Goal: Contribute content: Contribute content

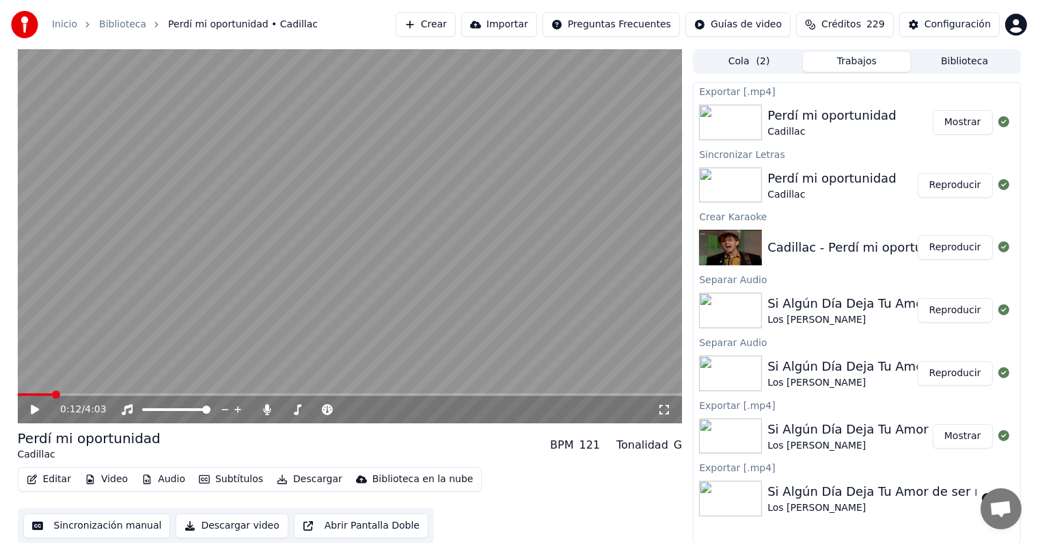
click at [299, 354] on video at bounding box center [350, 236] width 665 height 374
click at [232, 307] on video at bounding box center [350, 236] width 665 height 374
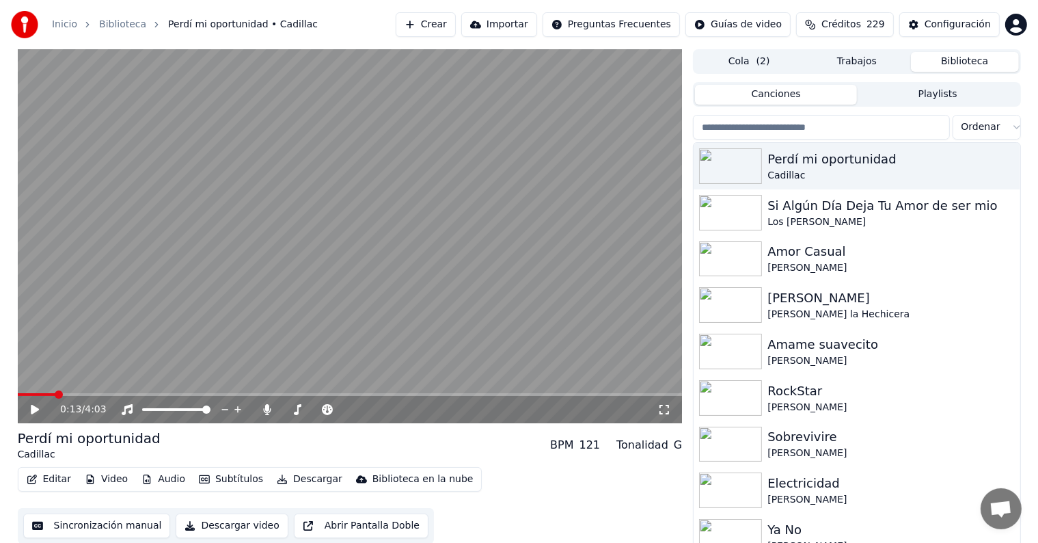
click at [980, 59] on button "Biblioteca" at bounding box center [965, 62] width 108 height 20
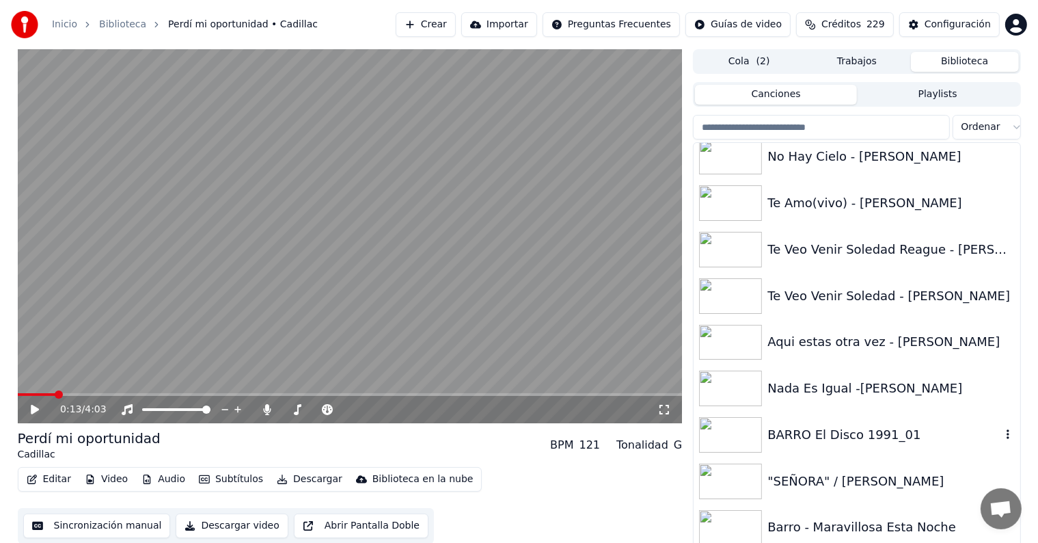
scroll to position [14407, 0]
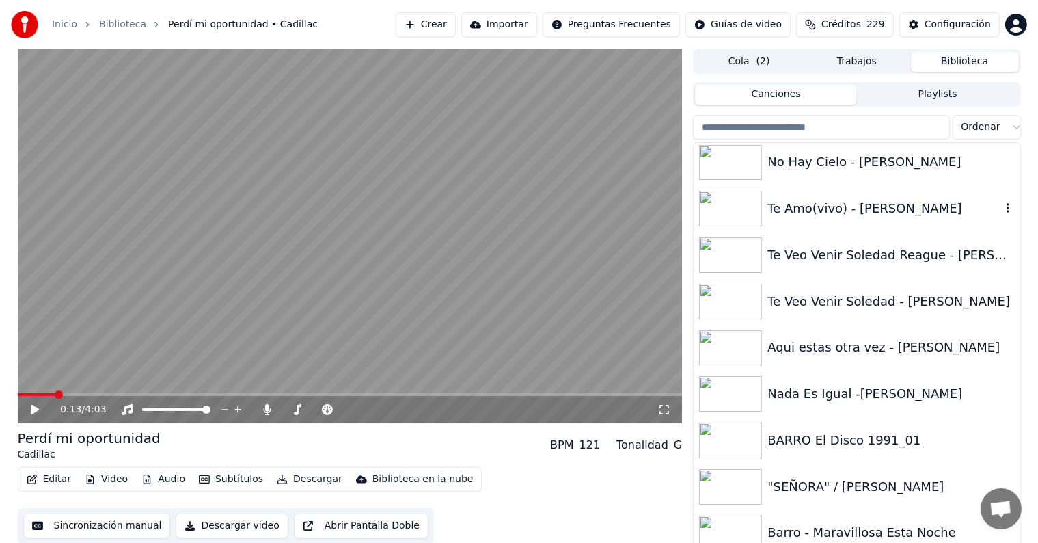
click at [827, 206] on div "Te Amo(vivo) - [PERSON_NAME]" at bounding box center [883, 208] width 233 height 19
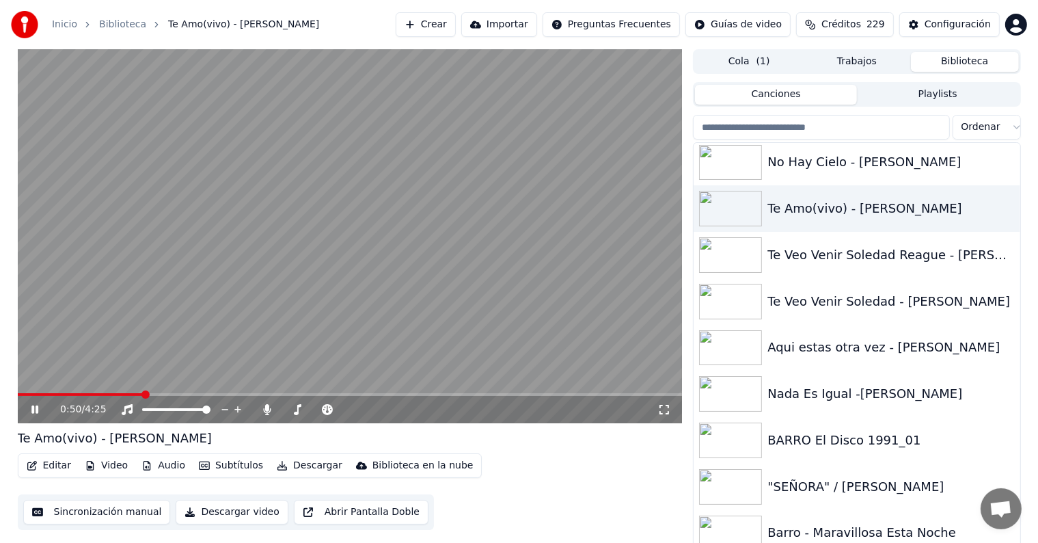
click at [143, 394] on span at bounding box center [350, 394] width 665 height 3
click at [206, 392] on span at bounding box center [210, 394] width 8 height 8
click at [269, 394] on span at bounding box center [264, 394] width 8 height 8
click at [325, 390] on span at bounding box center [321, 394] width 8 height 8
click at [400, 398] on span at bounding box center [396, 394] width 8 height 8
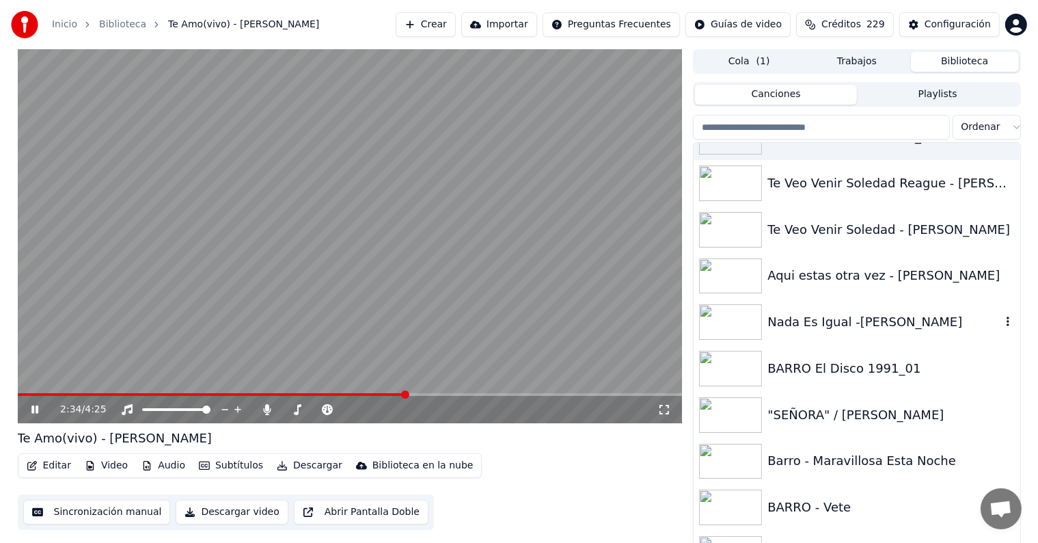
scroll to position [14479, 0]
click at [820, 366] on div "BARRO El Disco 1991_01" at bounding box center [883, 367] width 233 height 19
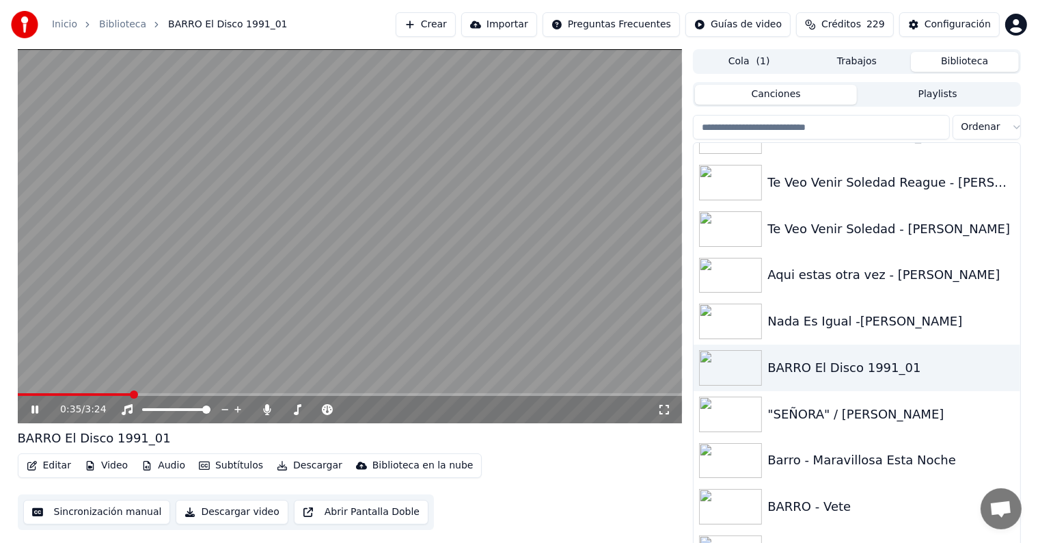
click at [138, 394] on span at bounding box center [134, 394] width 8 height 8
click at [264, 407] on icon at bounding box center [267, 409] width 14 height 11
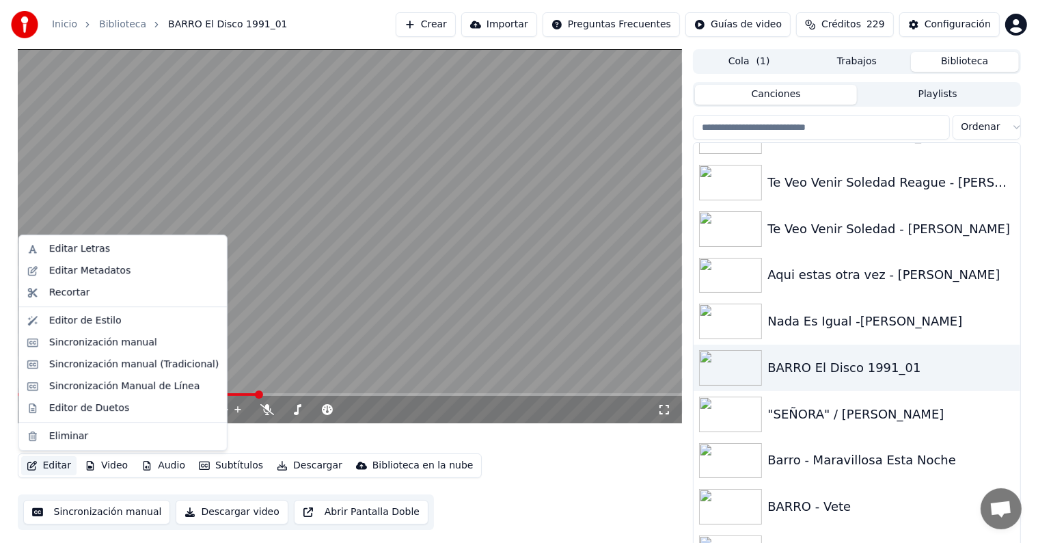
click at [47, 470] on button "Editar" at bounding box center [48, 465] width 55 height 19
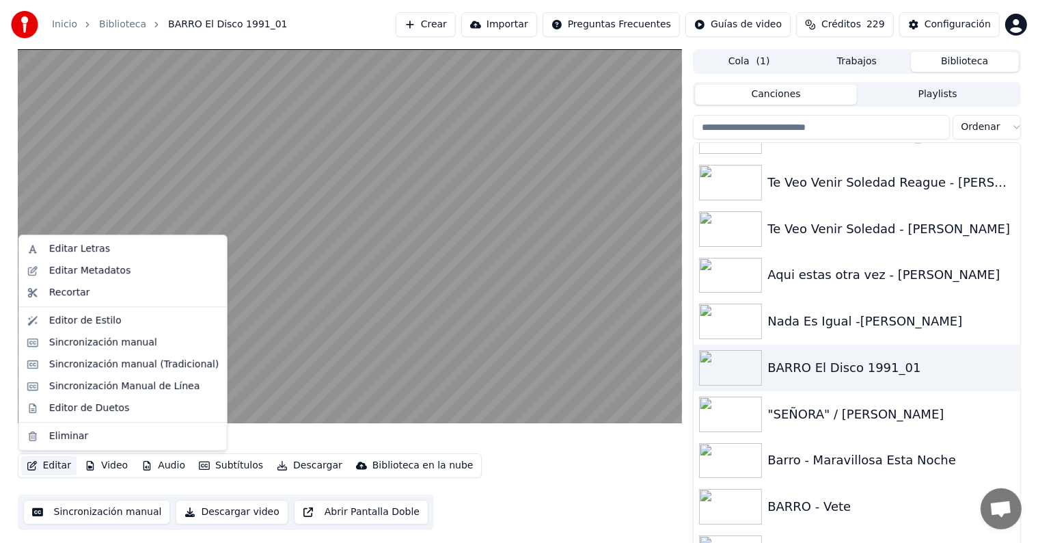
click at [47, 410] on div "Editor de Duetos" at bounding box center [123, 408] width 202 height 22
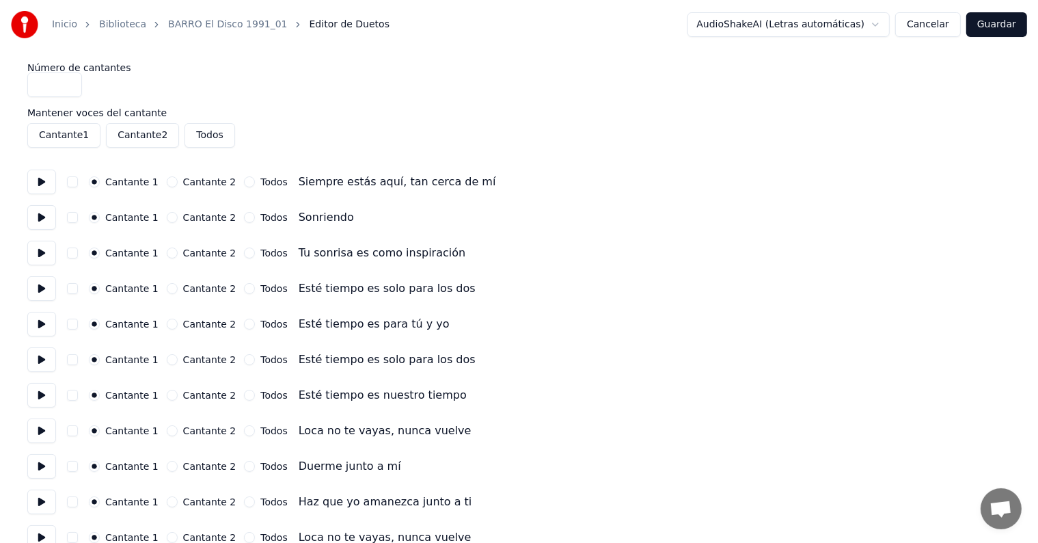
click at [47, 471] on button at bounding box center [41, 466] width 29 height 25
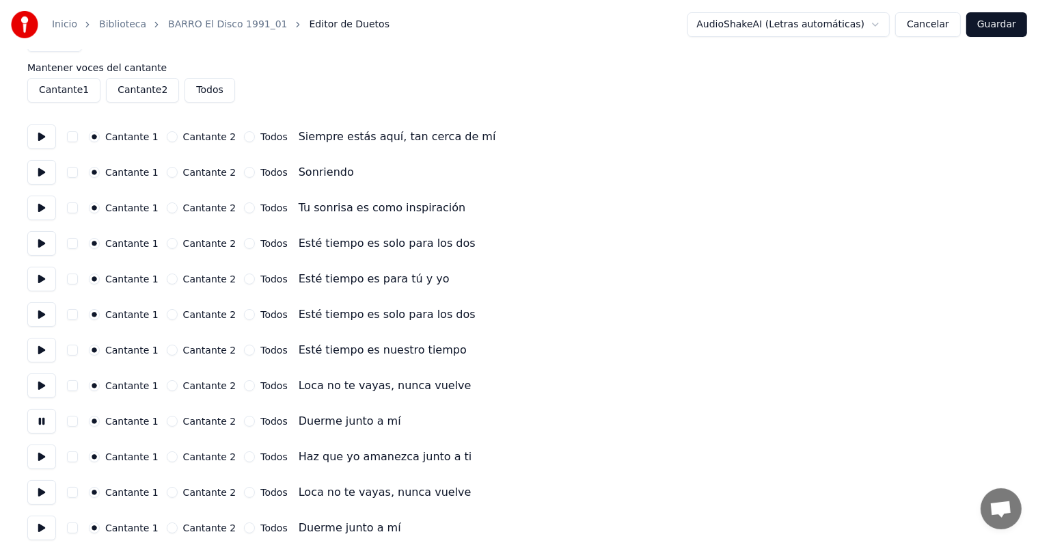
scroll to position [48, 0]
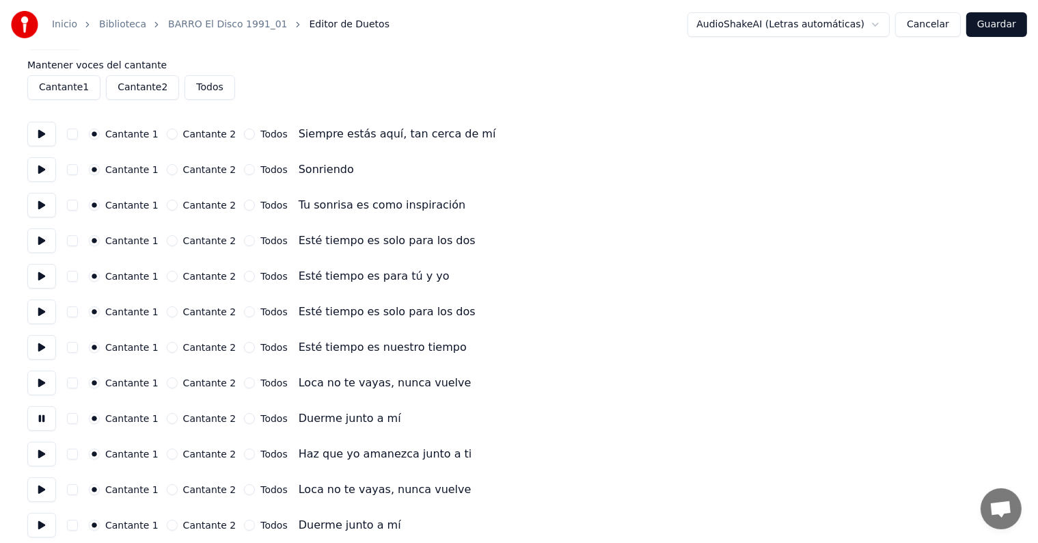
click at [36, 371] on button at bounding box center [41, 382] width 29 height 25
click at [37, 415] on button at bounding box center [41, 418] width 29 height 25
click at [40, 381] on button at bounding box center [41, 382] width 29 height 25
click at [38, 339] on button at bounding box center [41, 347] width 29 height 25
click at [42, 383] on button at bounding box center [41, 382] width 29 height 25
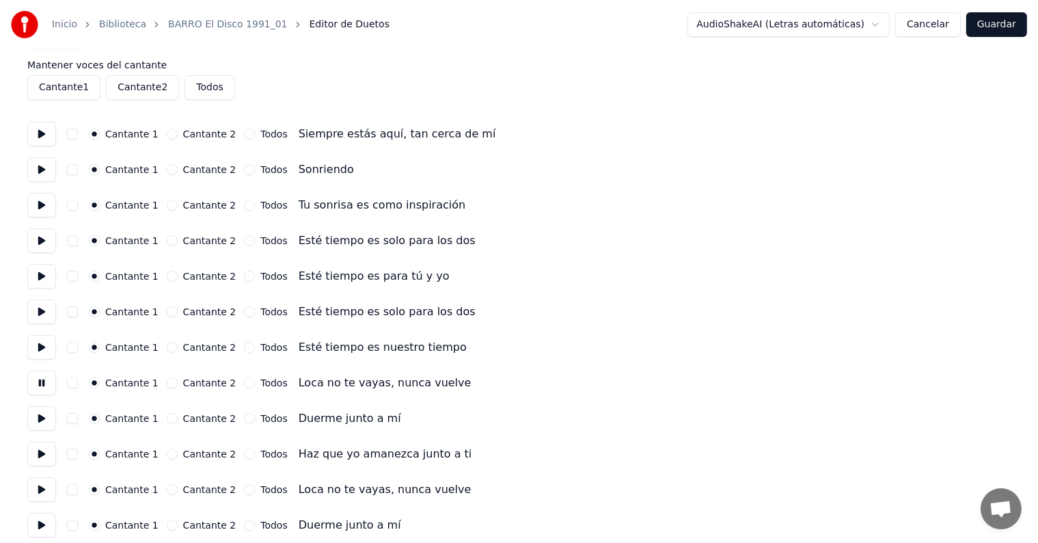
click at [75, 385] on button "button" at bounding box center [72, 382] width 11 height 11
click at [78, 416] on button "button" at bounding box center [72, 418] width 11 height 11
click at [35, 420] on button at bounding box center [41, 418] width 29 height 25
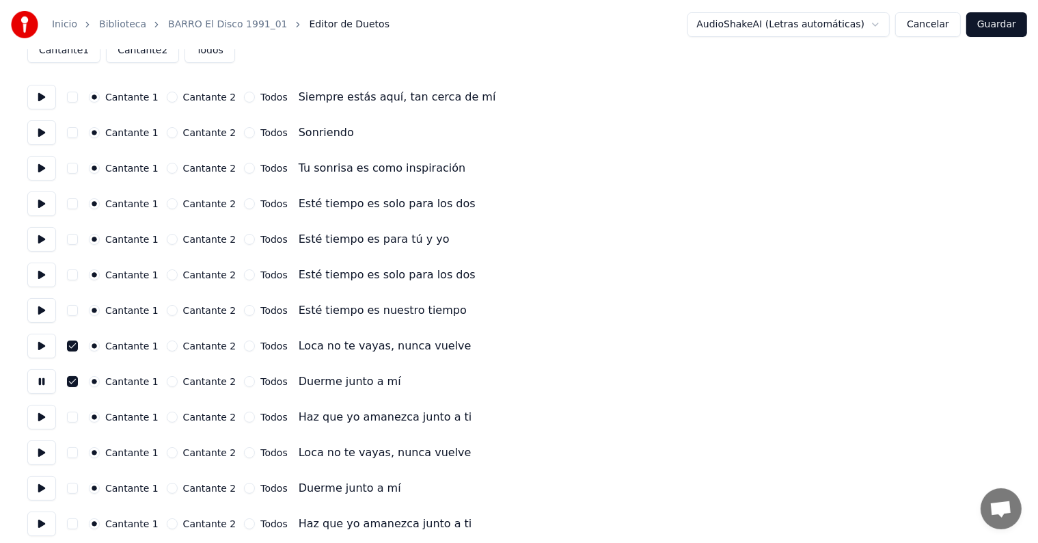
scroll to position [87, 0]
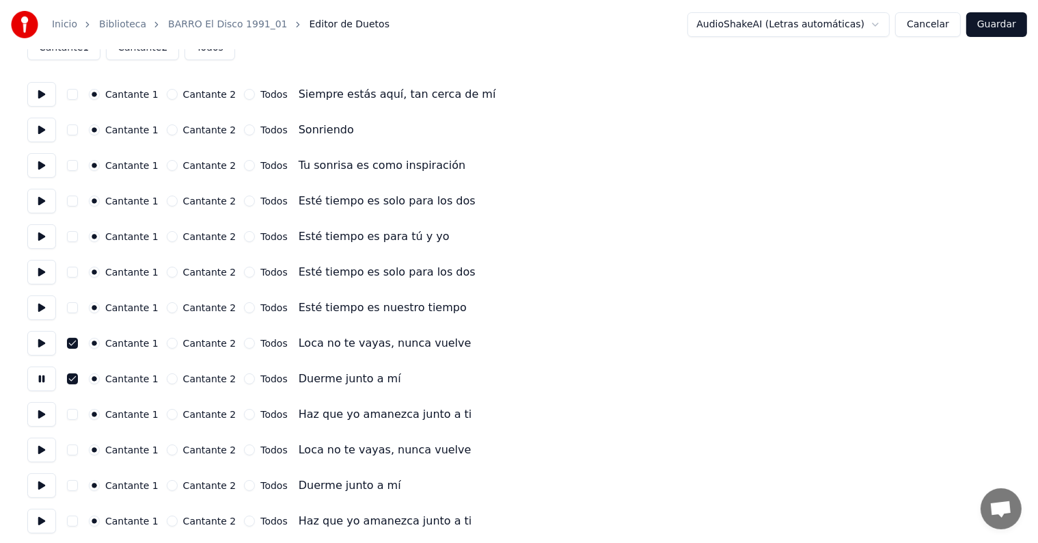
click at [39, 413] on button at bounding box center [41, 414] width 29 height 25
click at [76, 453] on button "button" at bounding box center [72, 449] width 11 height 11
click at [78, 484] on button "button" at bounding box center [72, 485] width 11 height 11
click at [42, 453] on button at bounding box center [41, 449] width 29 height 25
click at [45, 491] on button at bounding box center [41, 485] width 29 height 25
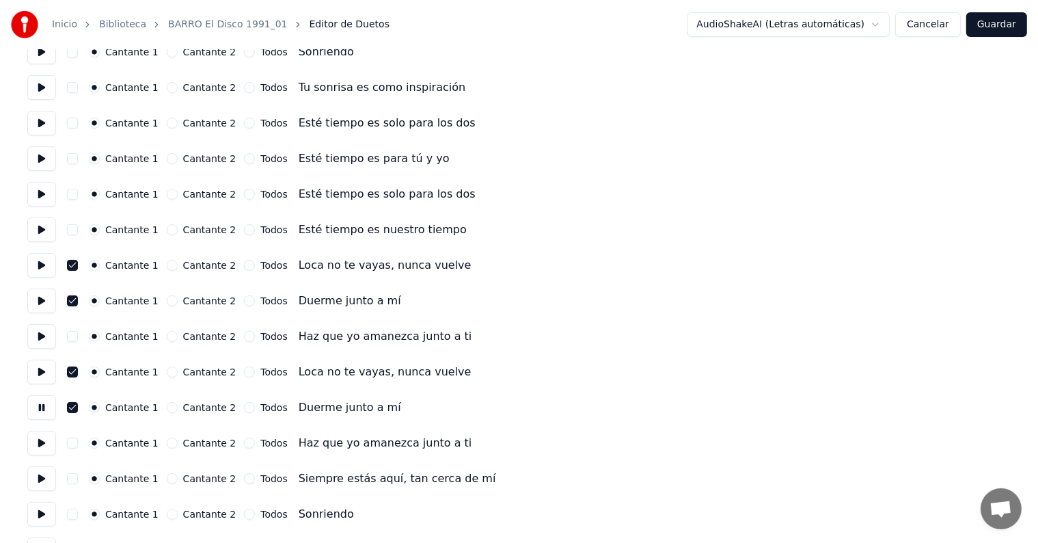
scroll to position [177, 0]
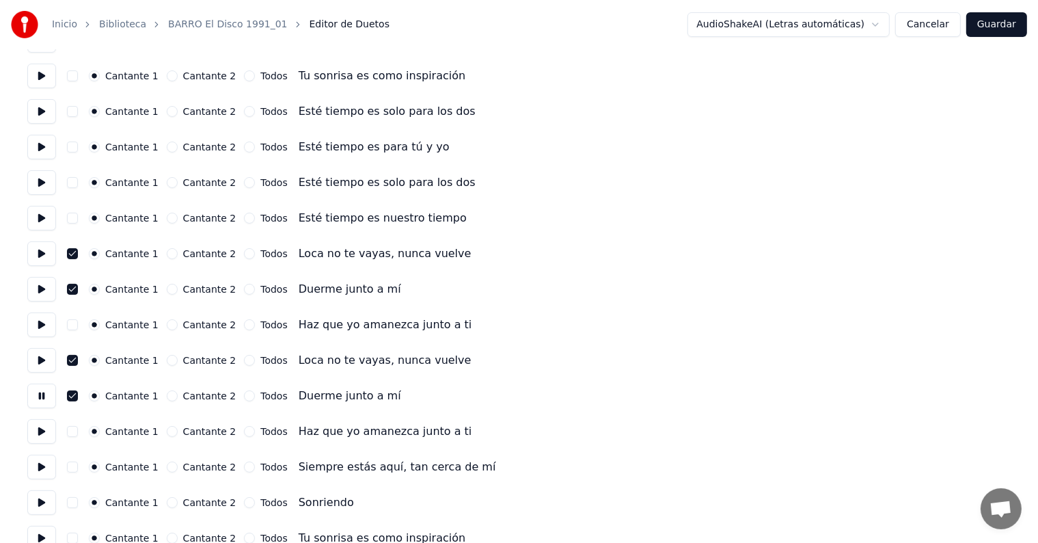
click at [43, 429] on button at bounding box center [41, 431] width 29 height 25
click at [46, 465] on button at bounding box center [41, 466] width 29 height 25
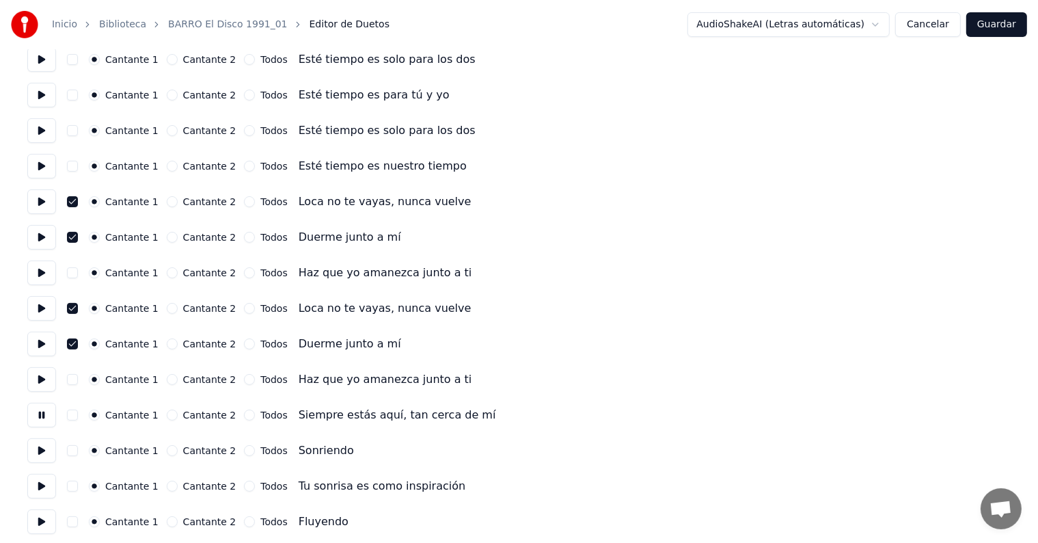
scroll to position [231, 0]
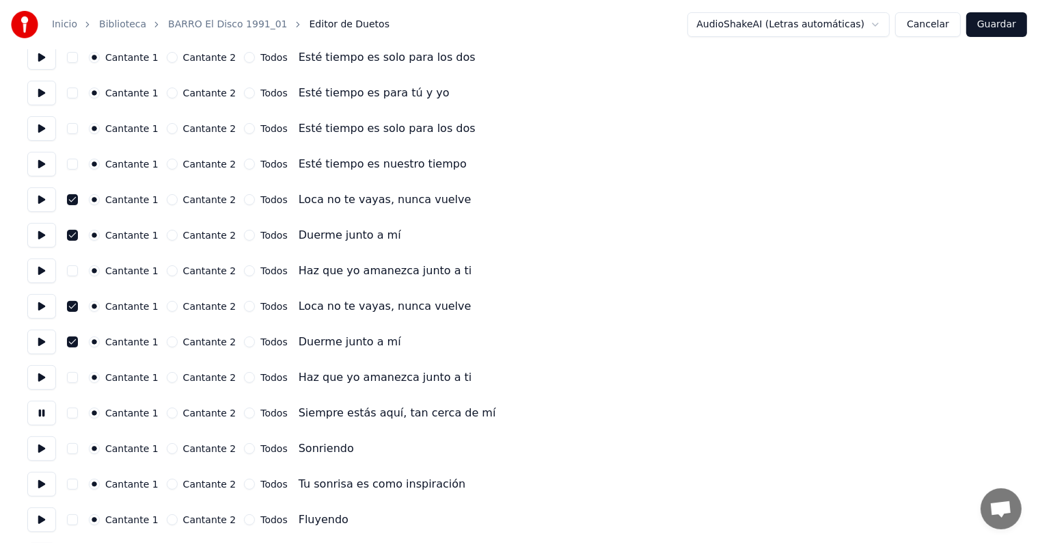
click at [47, 455] on button at bounding box center [41, 448] width 29 height 25
click at [46, 491] on button at bounding box center [41, 483] width 29 height 25
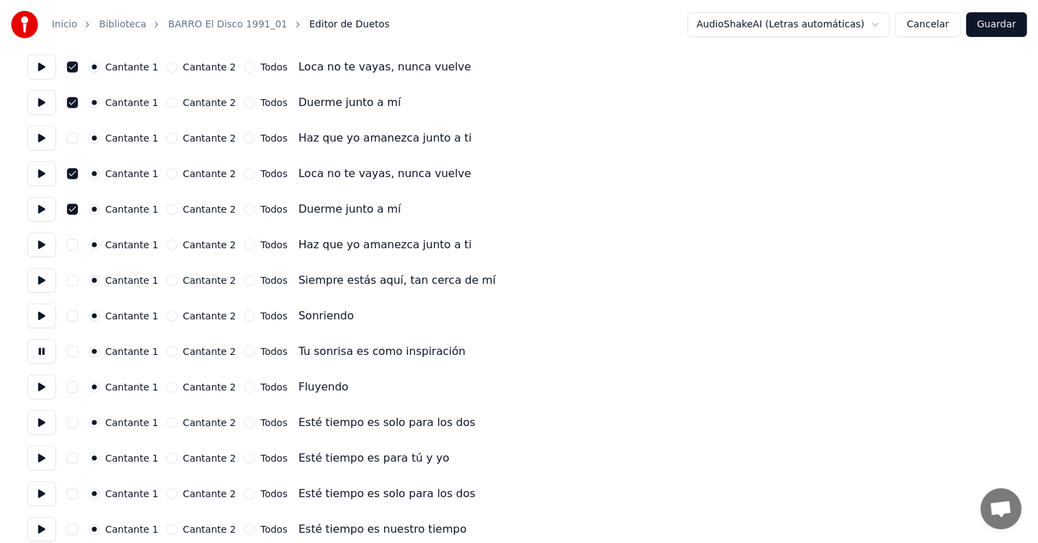
scroll to position [372, 0]
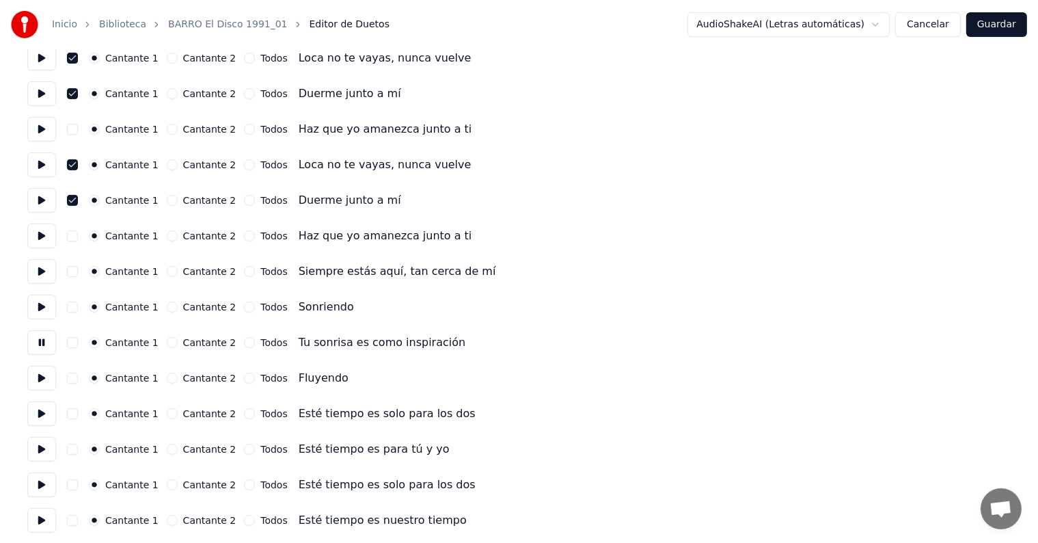
click at [38, 409] on button at bounding box center [41, 413] width 29 height 25
click at [34, 442] on button at bounding box center [41, 449] width 29 height 25
click at [33, 483] on button at bounding box center [41, 484] width 29 height 25
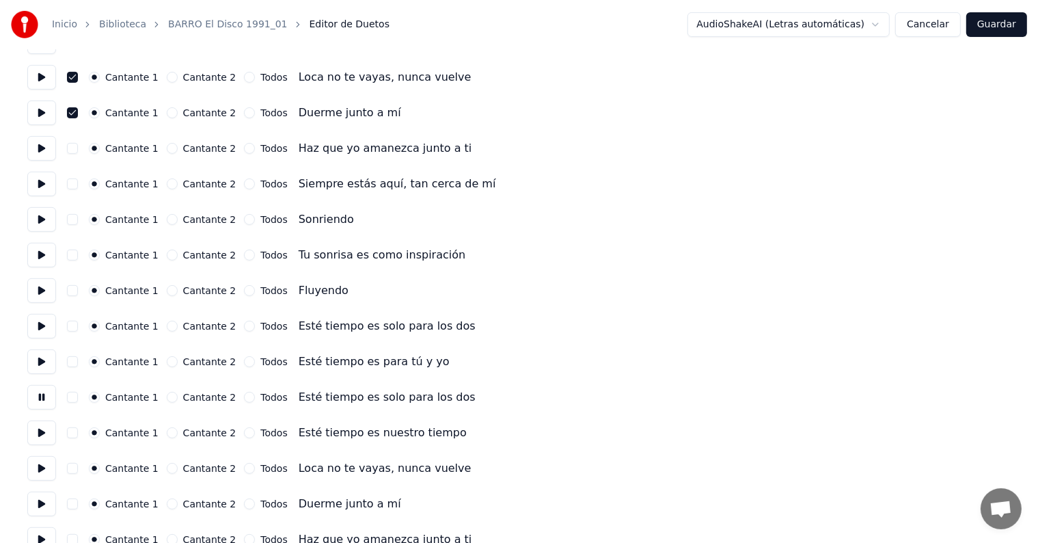
scroll to position [474, 0]
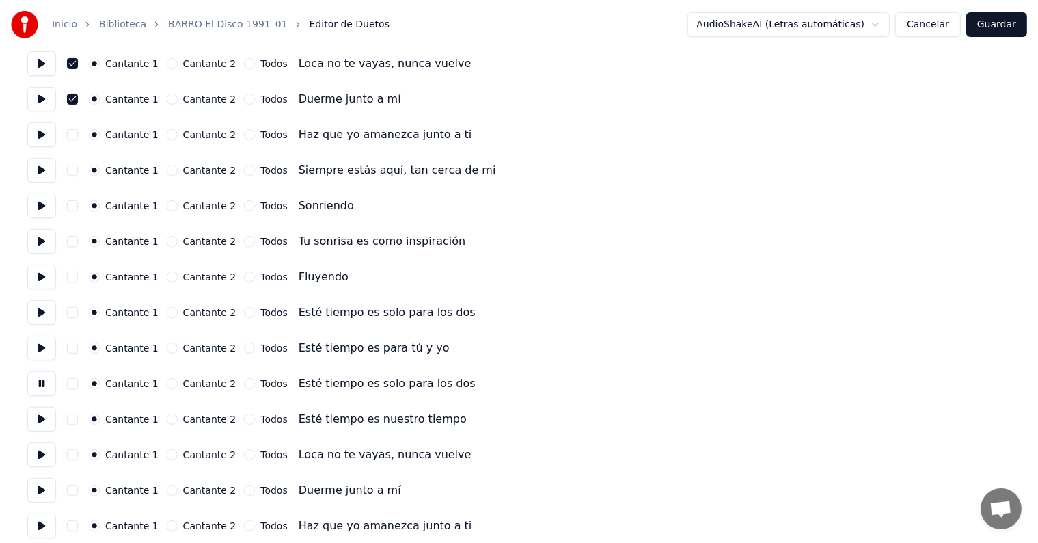
click at [42, 416] on button at bounding box center [41, 419] width 29 height 25
click at [37, 444] on button at bounding box center [41, 454] width 29 height 25
click at [39, 481] on button at bounding box center [41, 490] width 29 height 25
click at [38, 455] on button at bounding box center [41, 454] width 29 height 25
click at [76, 455] on button "button" at bounding box center [72, 454] width 11 height 11
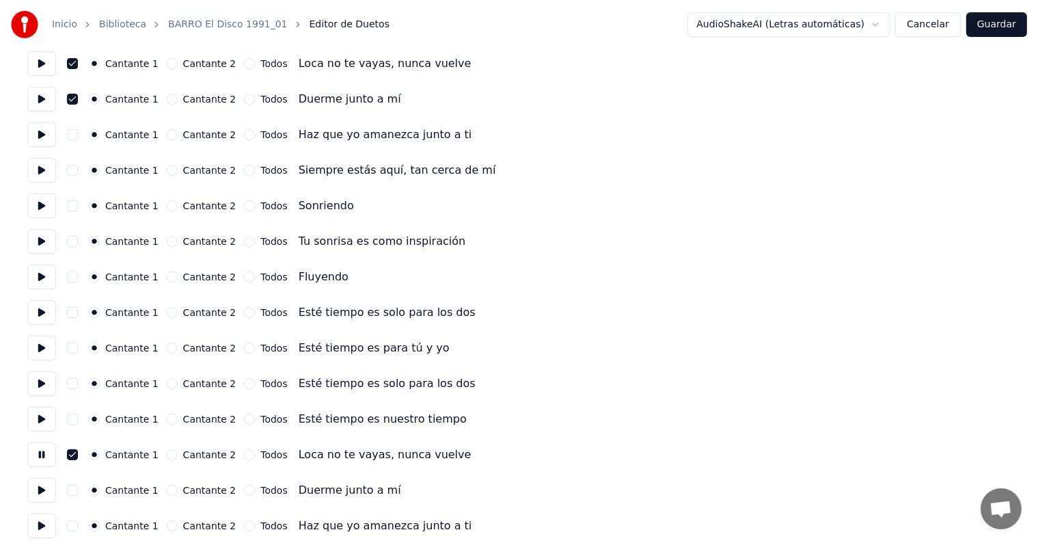
click at [76, 486] on button "button" at bounding box center [72, 489] width 11 height 11
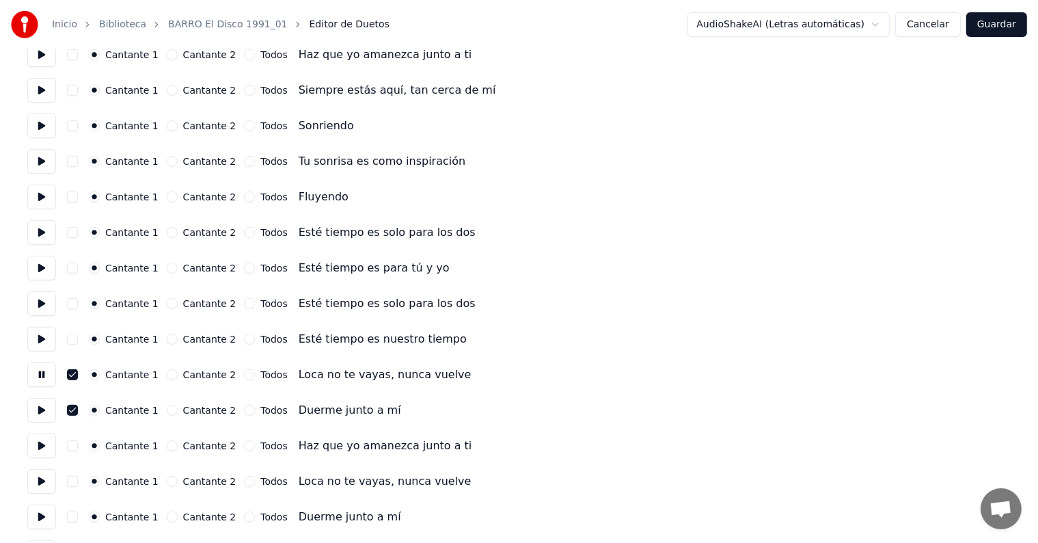
scroll to position [558, 0]
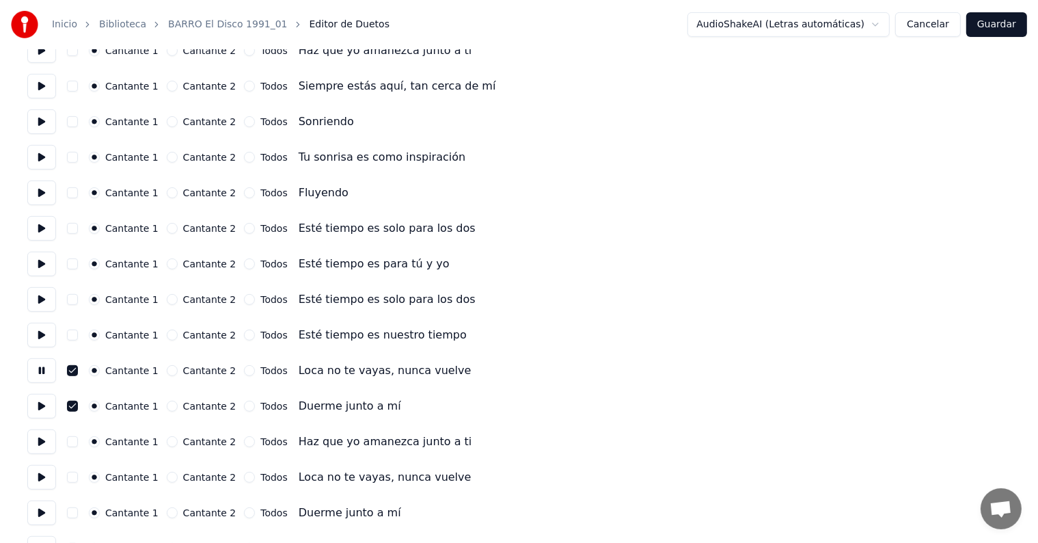
click at [44, 438] on button at bounding box center [41, 441] width 29 height 25
click at [78, 474] on button "button" at bounding box center [72, 476] width 11 height 11
click at [39, 476] on button at bounding box center [41, 477] width 29 height 25
click at [78, 510] on button "button" at bounding box center [72, 512] width 11 height 11
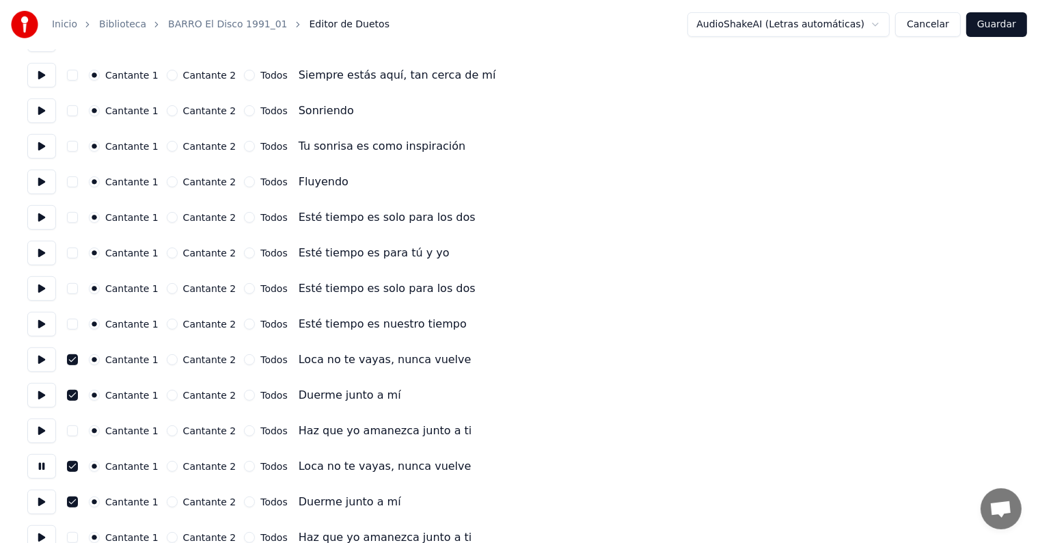
scroll to position [589, 0]
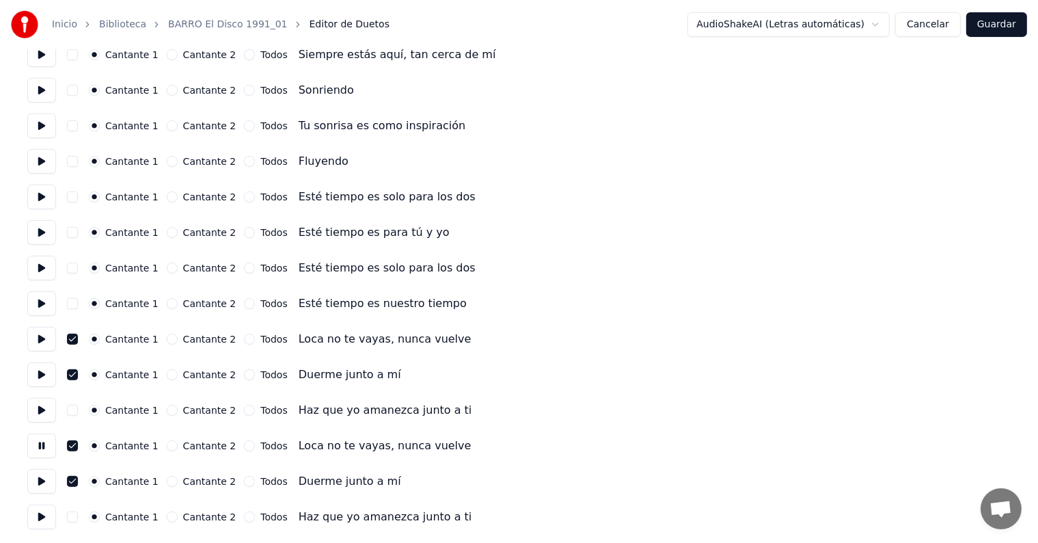
click at [39, 474] on button at bounding box center [41, 481] width 29 height 25
click at [78, 518] on button "button" at bounding box center [72, 516] width 11 height 11
click at [75, 515] on button "button" at bounding box center [72, 516] width 11 height 11
click at [40, 519] on button at bounding box center [41, 516] width 29 height 25
click at [1004, 25] on button "Guardar" at bounding box center [996, 24] width 61 height 25
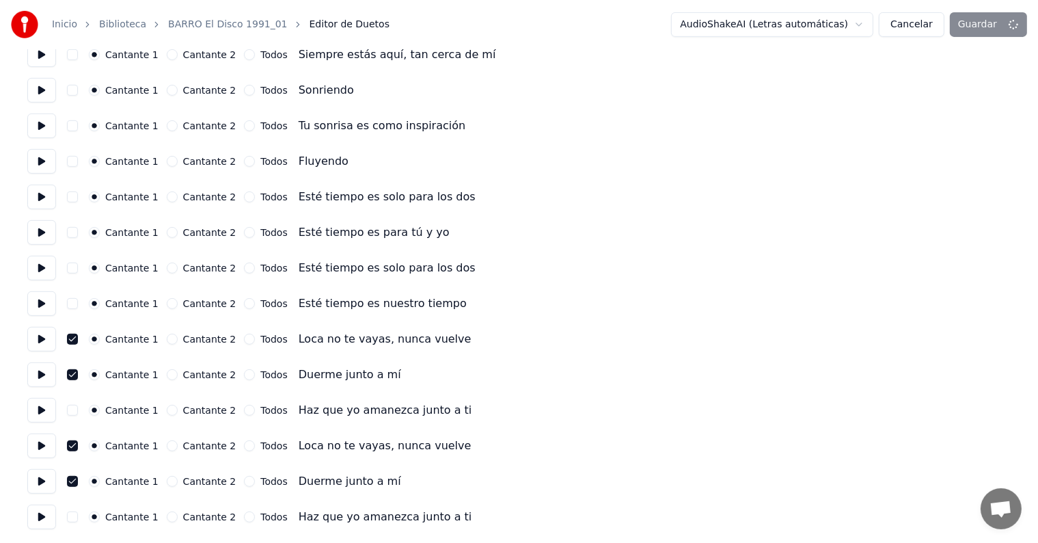
scroll to position [6, 0]
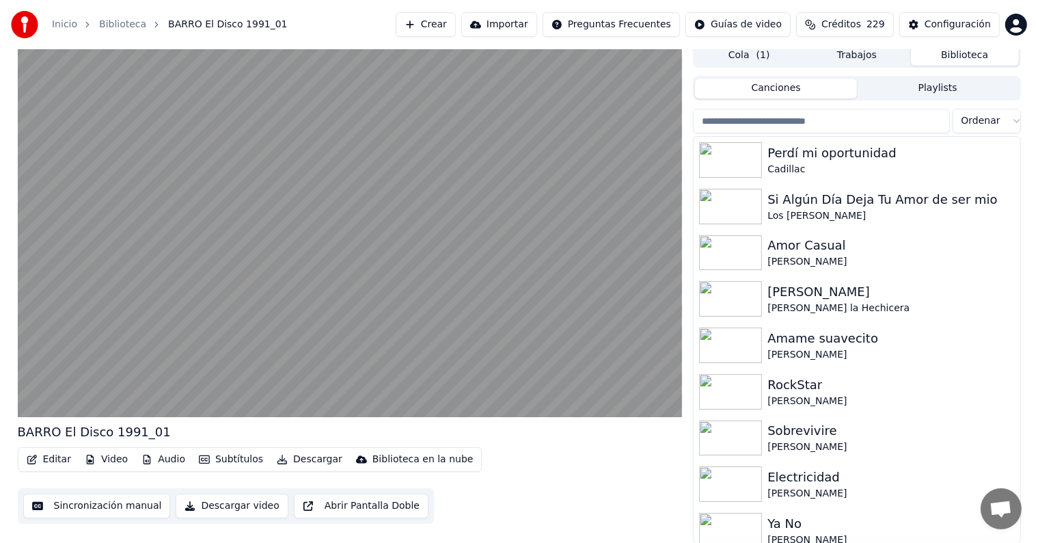
click at [65, 333] on video at bounding box center [350, 230] width 665 height 374
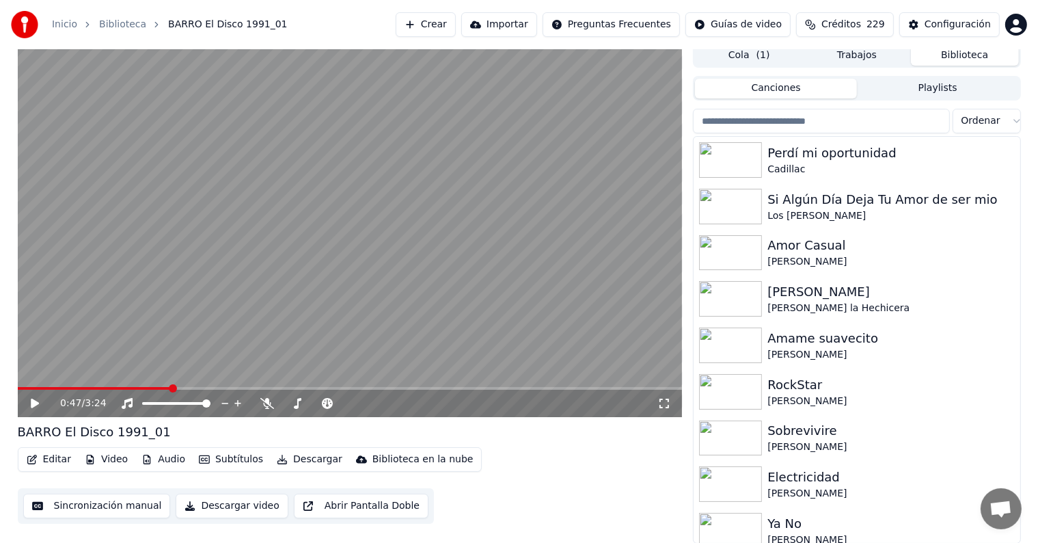
click at [23, 407] on div "0:47 / 3:24" at bounding box center [350, 402] width 665 height 27
click at [34, 403] on icon at bounding box center [35, 403] width 8 height 10
click at [46, 460] on button "Editar" at bounding box center [48, 459] width 55 height 19
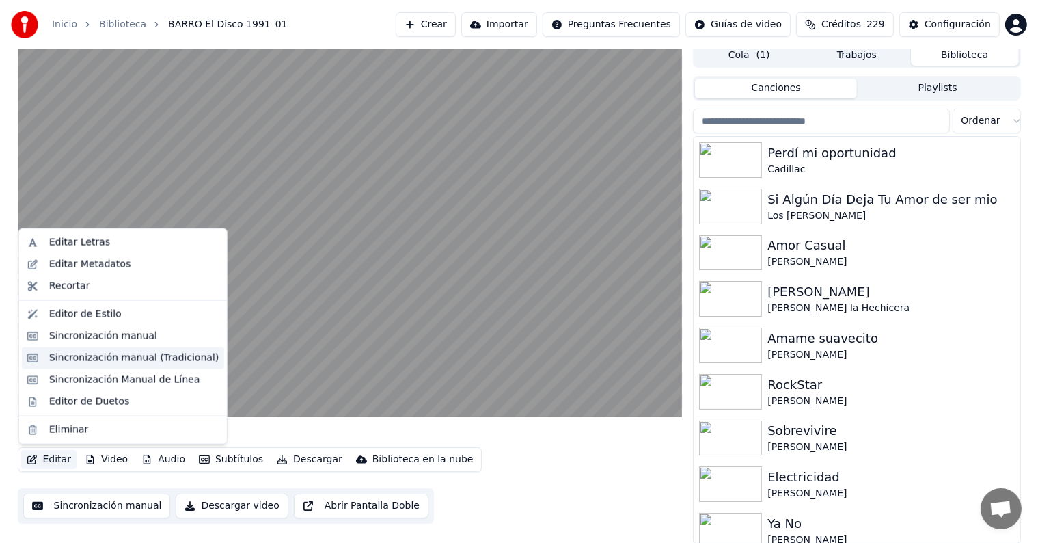
click at [61, 358] on div "Sincronización manual (Tradicional)" at bounding box center [133, 358] width 169 height 14
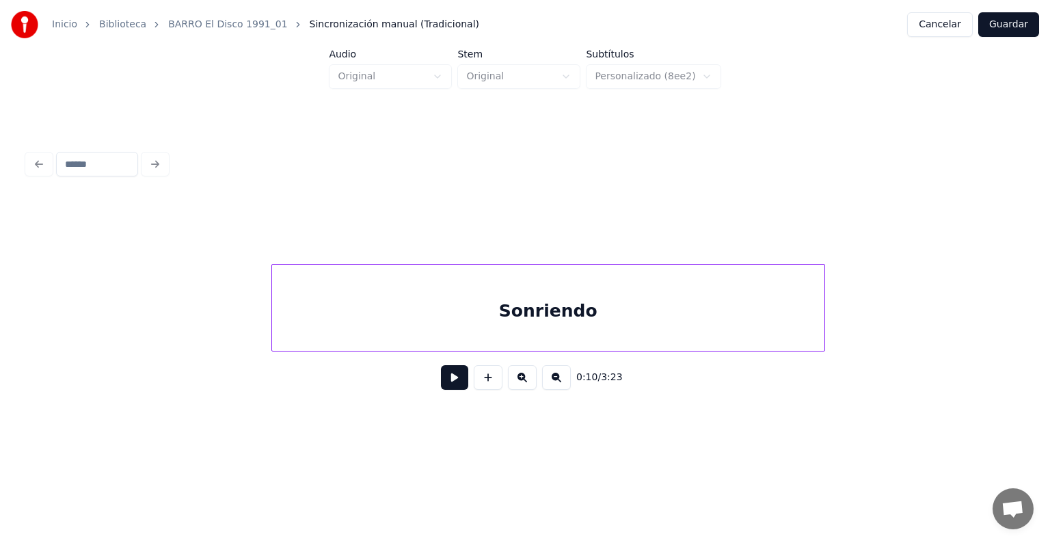
scroll to position [0, 4255]
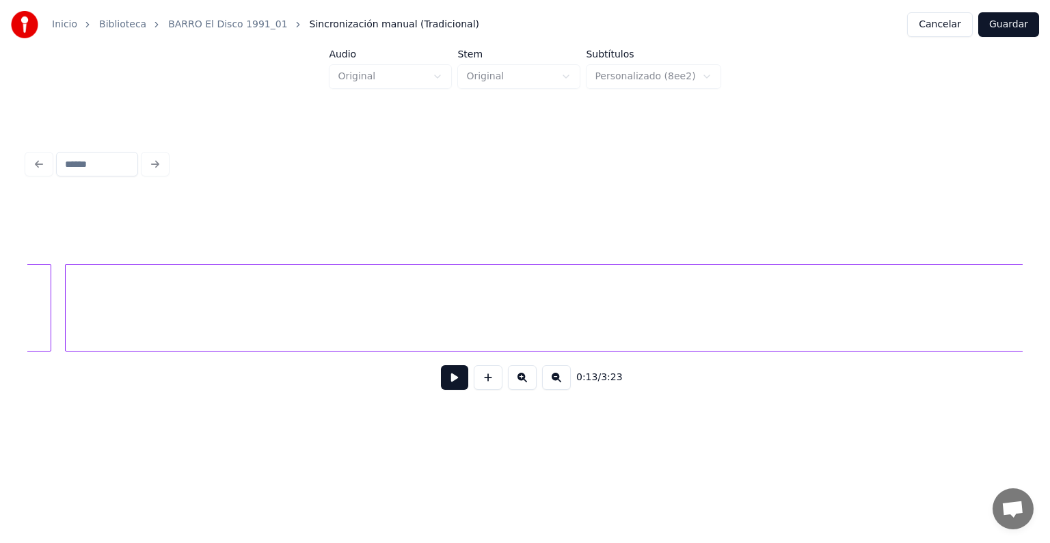
click at [449, 388] on button at bounding box center [454, 377] width 27 height 25
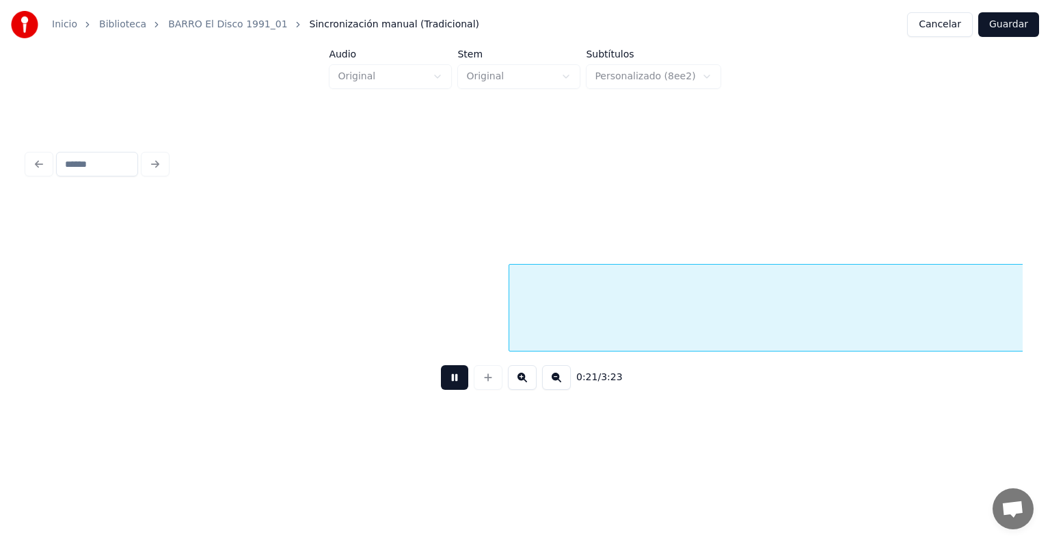
scroll to position [0, 7451]
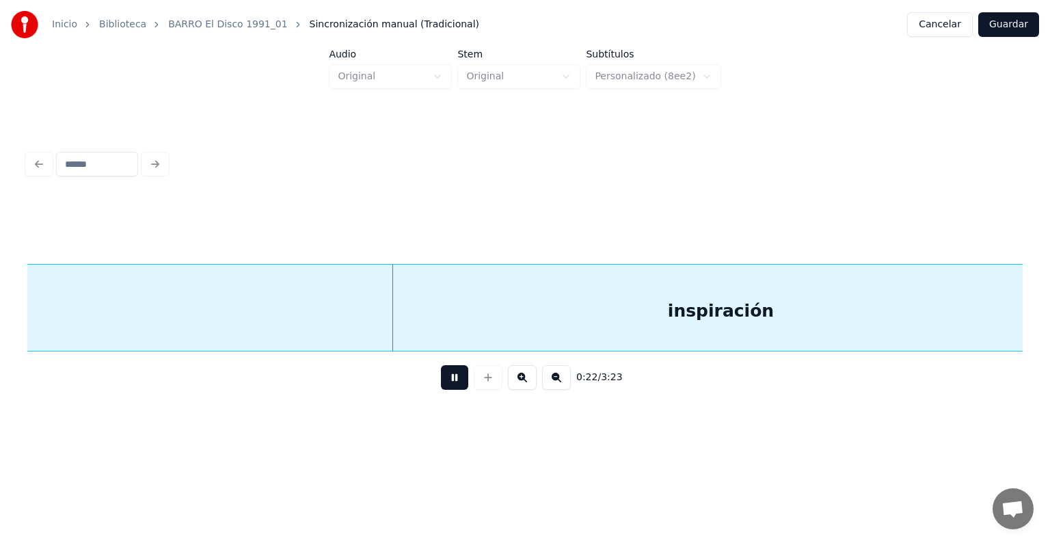
click at [310, 305] on div "inspiración" at bounding box center [720, 310] width 2417 height 93
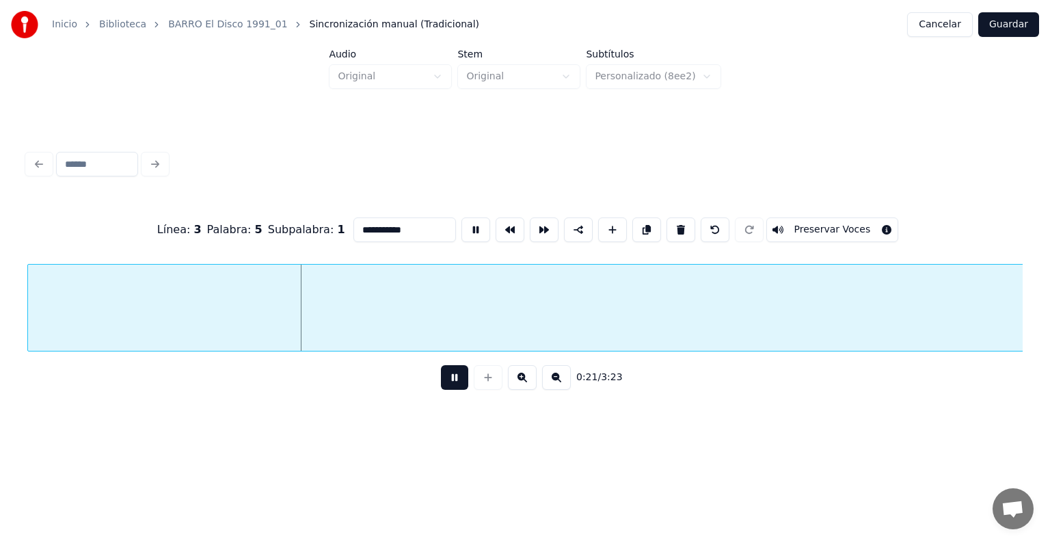
click at [441, 388] on button at bounding box center [454, 377] width 27 height 25
click at [562, 389] on button at bounding box center [556, 377] width 29 height 25
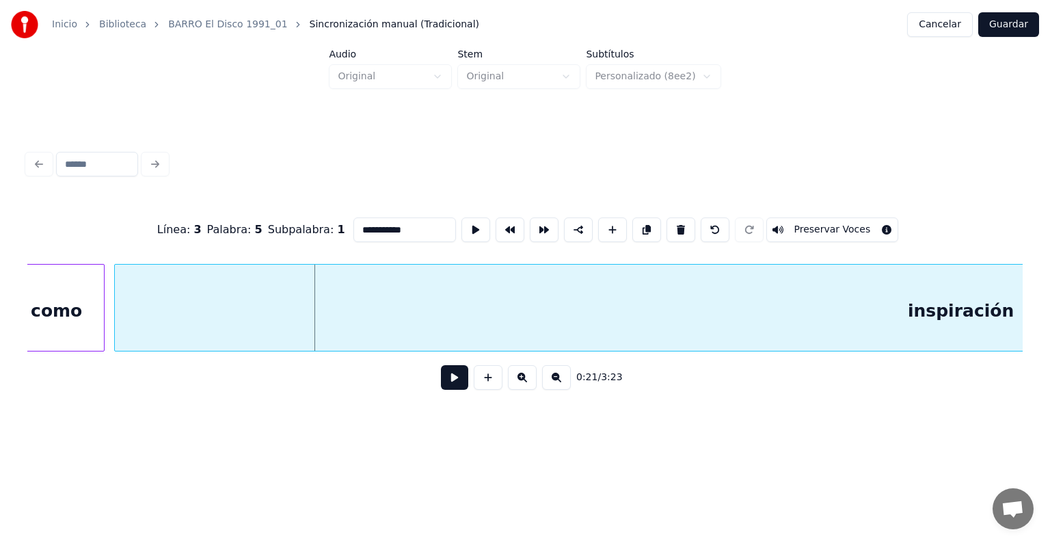
click at [562, 389] on button at bounding box center [556, 377] width 29 height 25
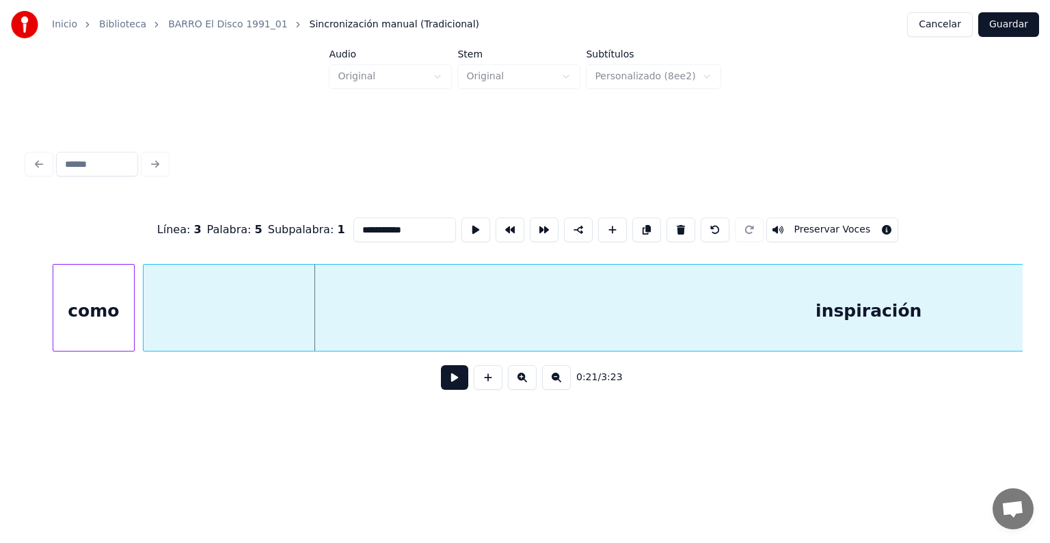
click at [562, 389] on button at bounding box center [556, 377] width 29 height 25
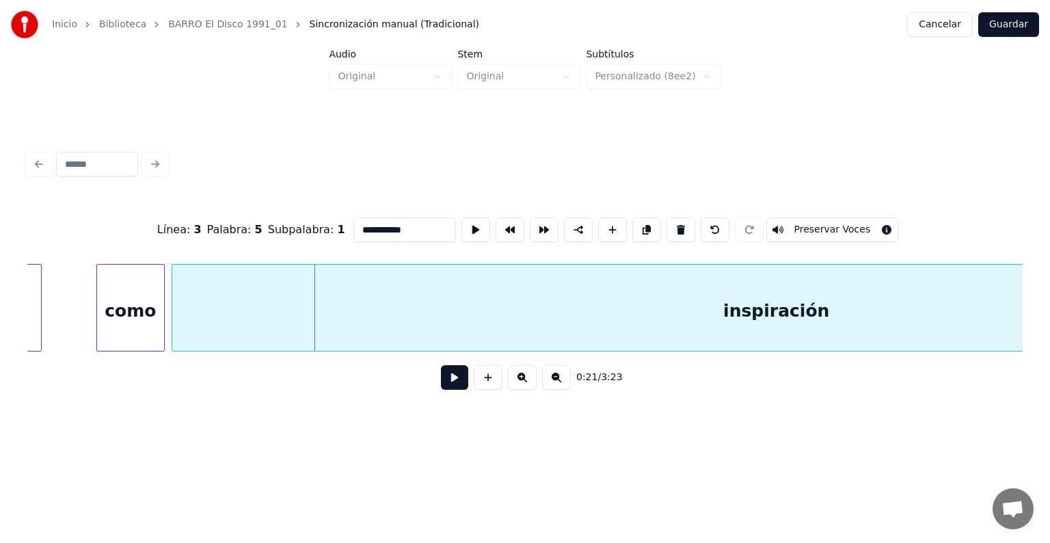
click at [562, 389] on button at bounding box center [556, 377] width 29 height 25
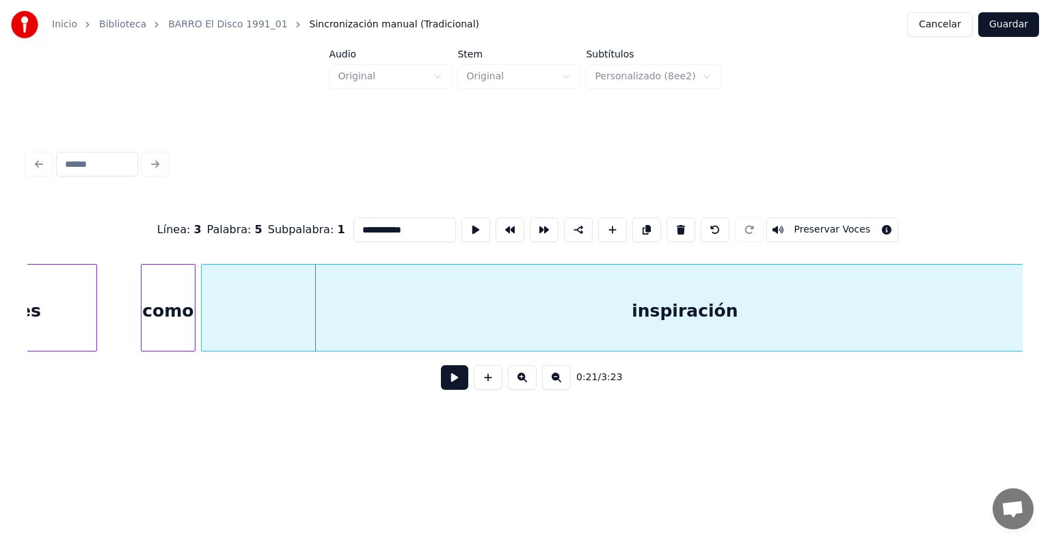
click at [562, 389] on button at bounding box center [556, 377] width 29 height 25
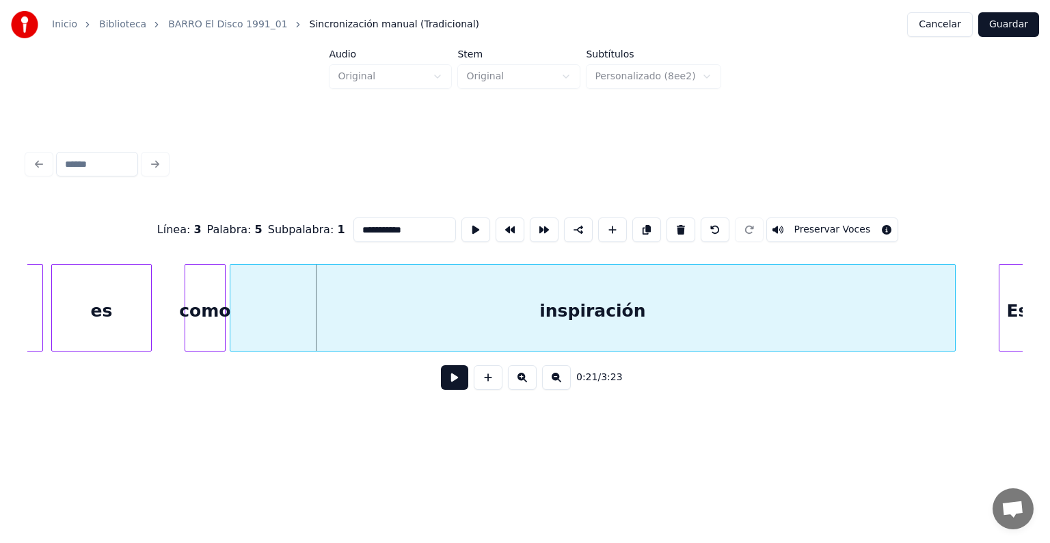
click at [562, 389] on button at bounding box center [556, 377] width 29 height 25
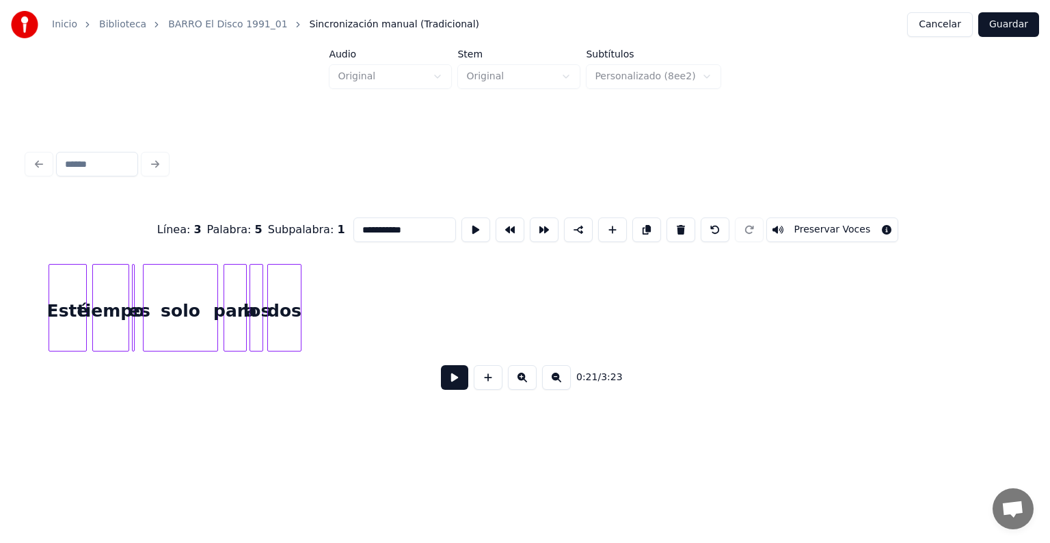
scroll to position [0, 1156]
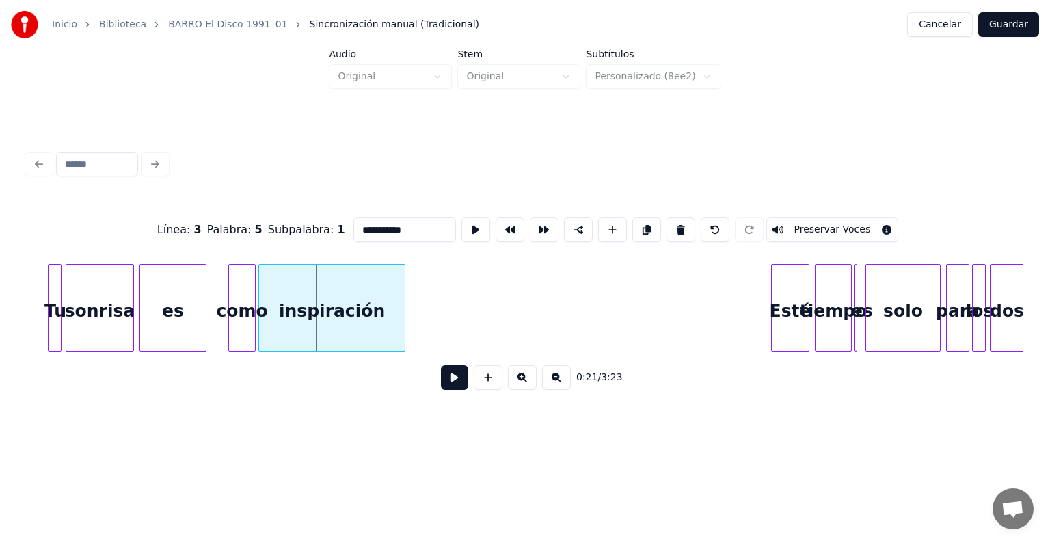
click at [404, 331] on div at bounding box center [402, 307] width 4 height 86
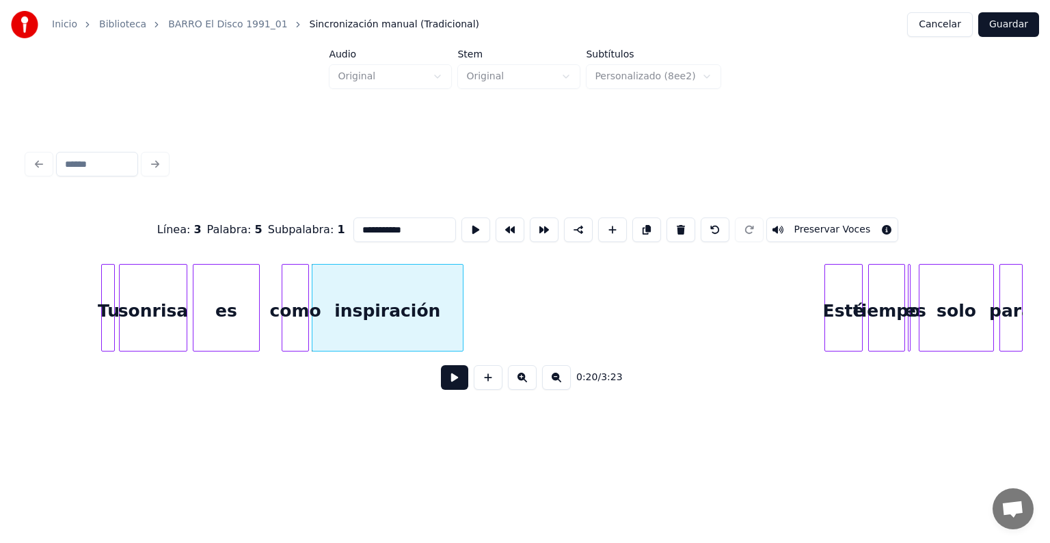
scroll to position [0, 1079]
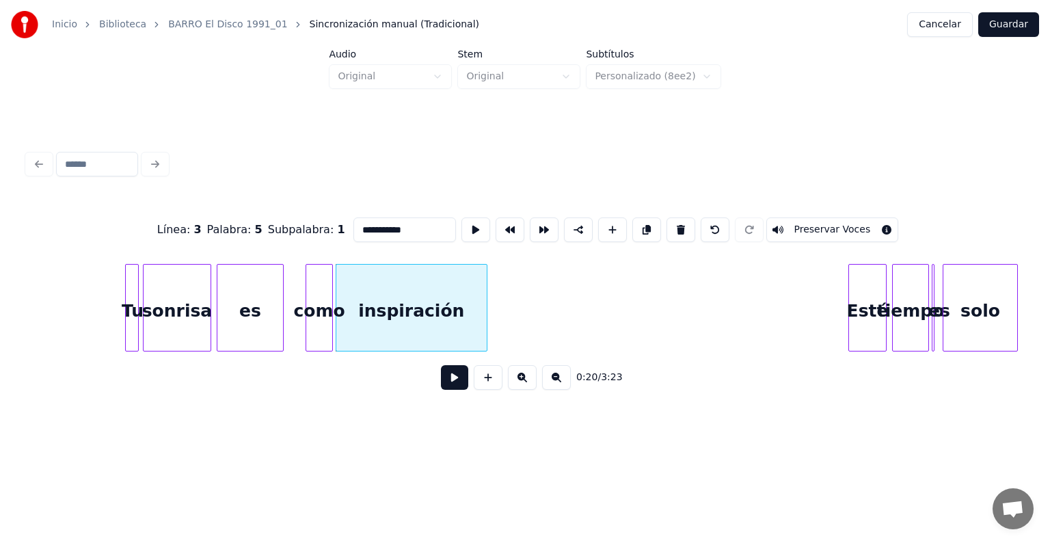
click at [135, 318] on div at bounding box center [136, 307] width 4 height 86
type input "**"
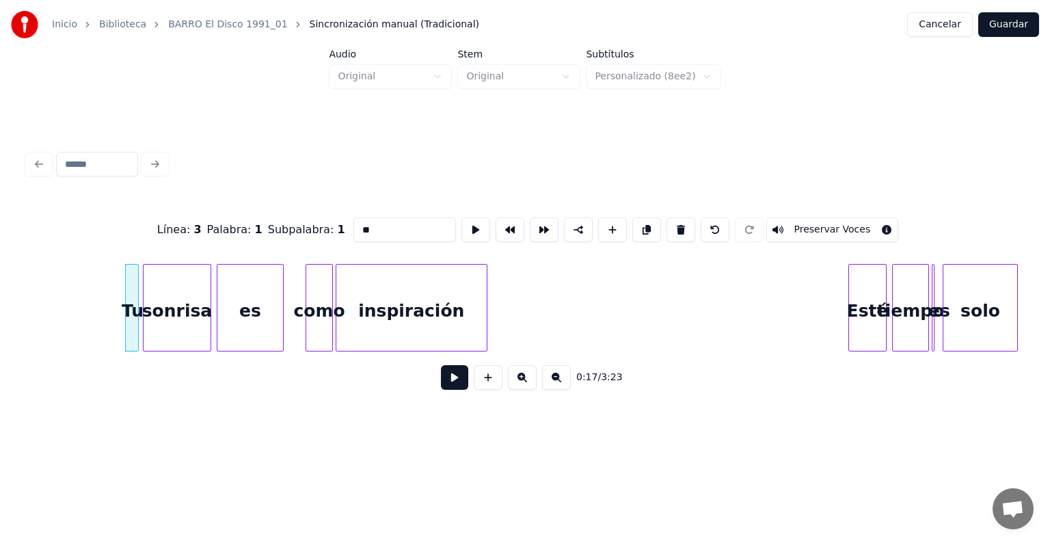
click at [441, 385] on button at bounding box center [454, 377] width 27 height 25
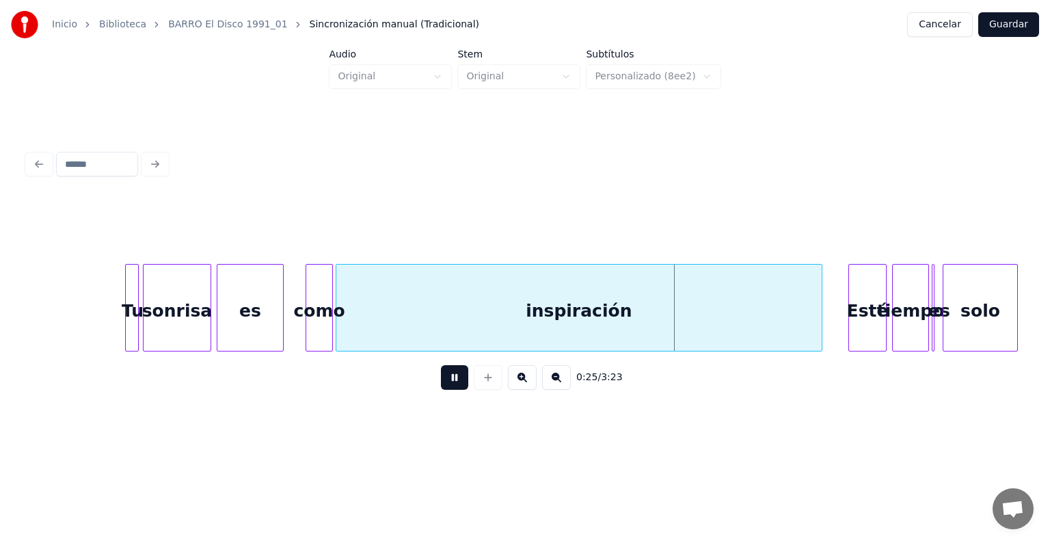
click at [819, 294] on div at bounding box center [819, 307] width 4 height 86
click at [424, 306] on div "inspiración" at bounding box center [578, 310] width 484 height 93
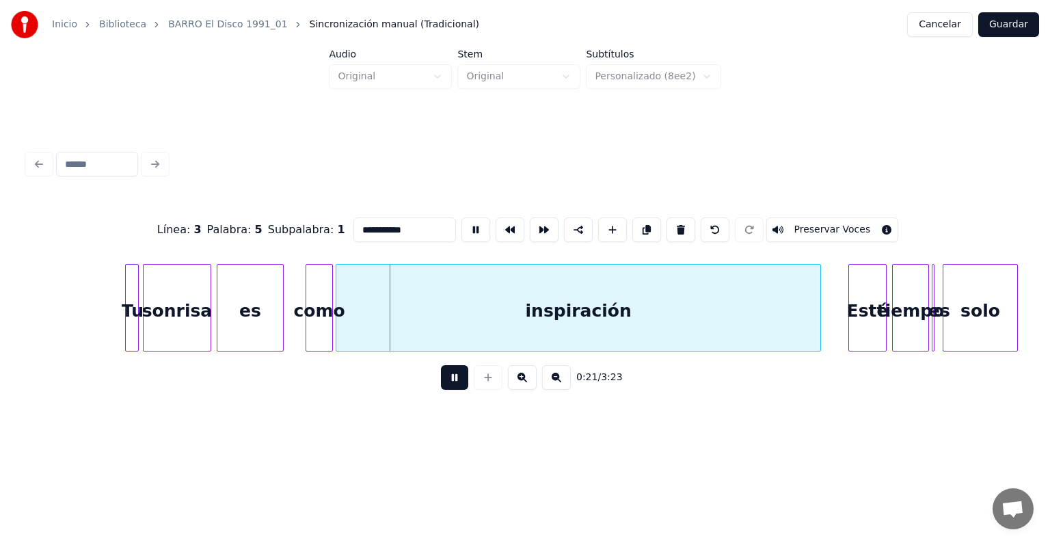
click at [382, 226] on input "**********" at bounding box center [404, 229] width 102 height 25
type input "**********"
click at [1014, 29] on button "Guardar" at bounding box center [1008, 24] width 61 height 25
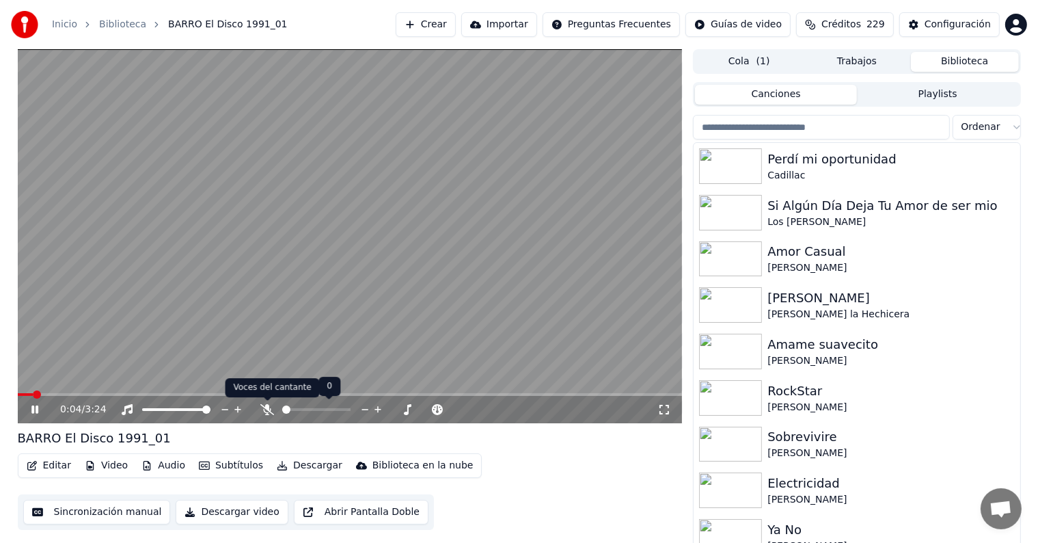
click at [263, 406] on icon at bounding box center [267, 409] width 14 height 11
click at [262, 398] on div "0:34 / 3:24" at bounding box center [350, 409] width 665 height 27
click at [266, 409] on icon at bounding box center [268, 409] width 8 height 11
click at [407, 409] on icon at bounding box center [408, 409] width 8 height 11
click at [342, 410] on span at bounding box center [346, 409] width 68 height 3
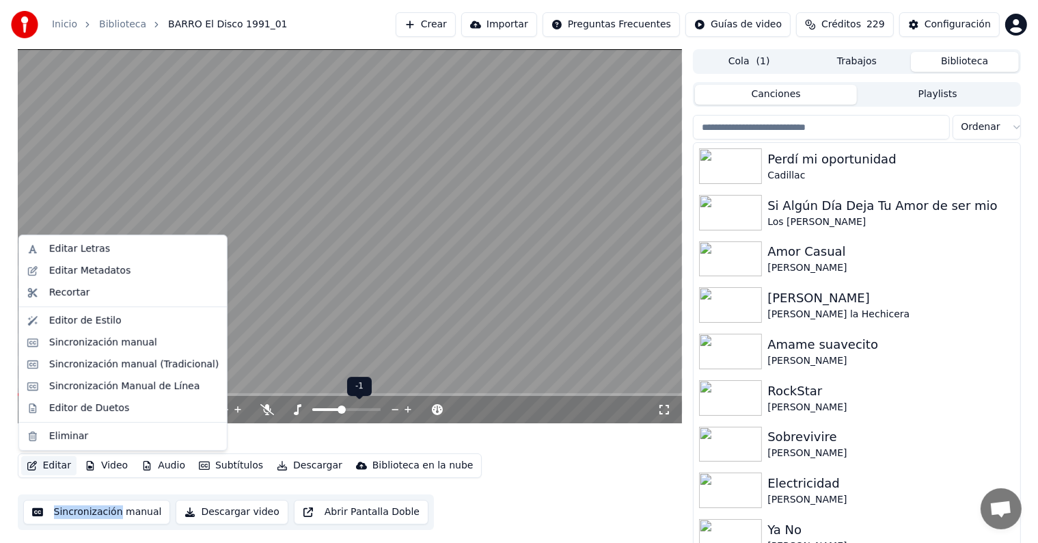
click at [47, 465] on button "Editar" at bounding box center [48, 465] width 55 height 19
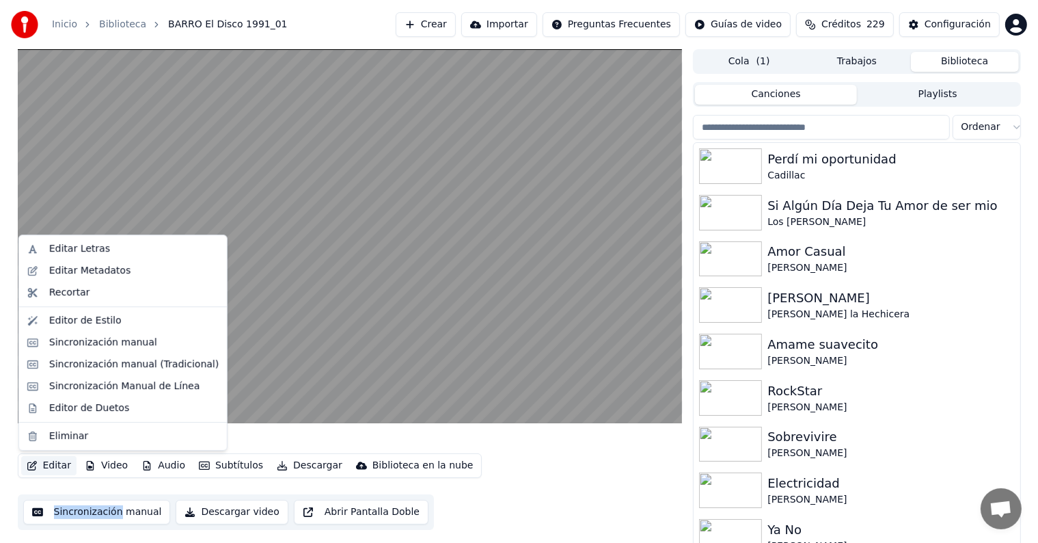
click at [56, 366] on div "Sincronización manual (Tradicional)" at bounding box center [133, 364] width 169 height 14
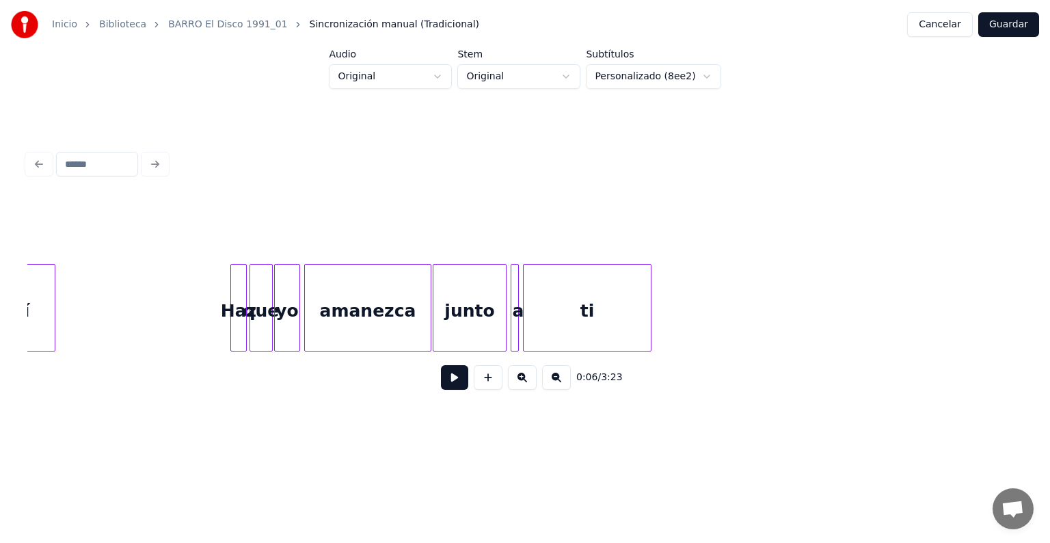
scroll to position [0, 5341]
click at [441, 385] on button at bounding box center [454, 377] width 27 height 25
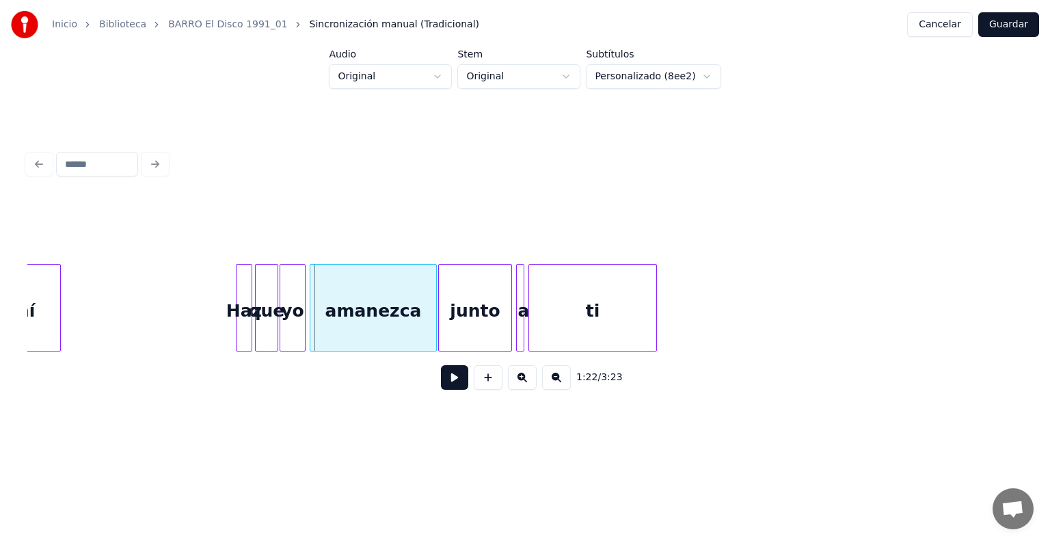
click at [1005, 8] on div "Inicio Biblioteca BARRO El Disco 1991_01 Sincronización manual (Tradicional) Ca…" at bounding box center [525, 24] width 1050 height 49
click at [1006, 18] on button "Guardar" at bounding box center [1008, 24] width 61 height 25
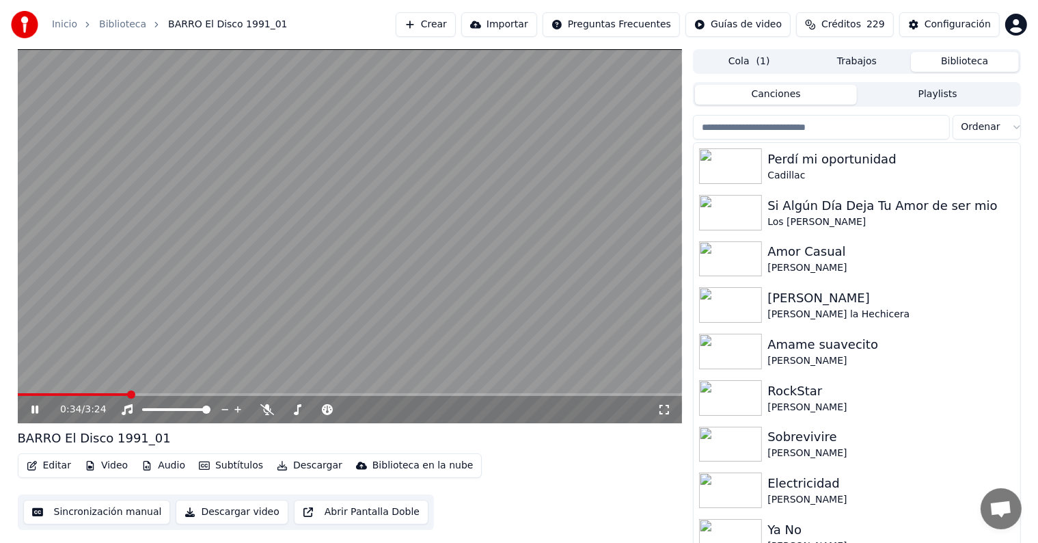
click at [131, 390] on span at bounding box center [131, 394] width 8 height 8
click at [212, 394] on span at bounding box center [214, 394] width 8 height 8
click at [193, 396] on span at bounding box center [106, 394] width 176 height 3
click at [49, 467] on button "Editar" at bounding box center [48, 465] width 55 height 19
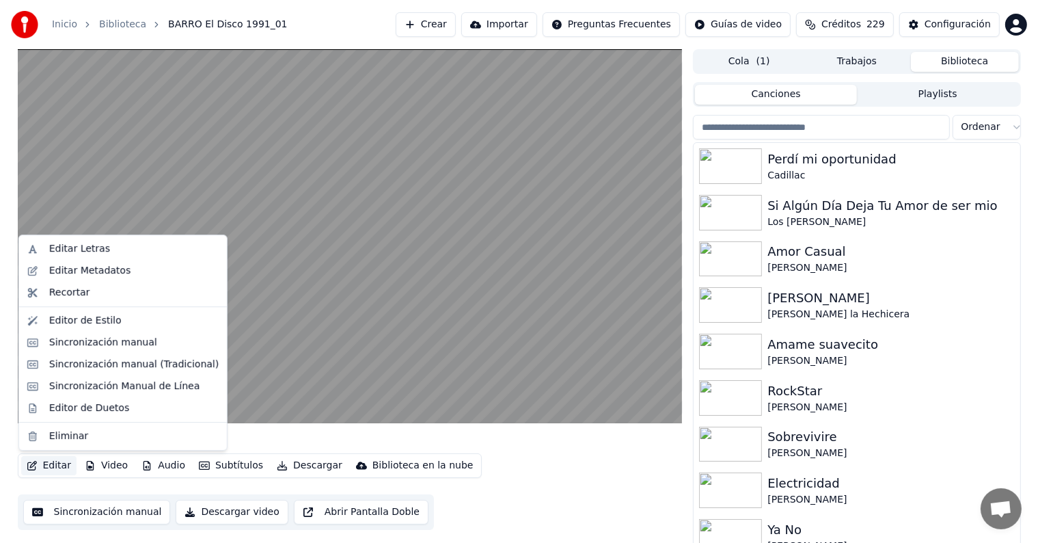
click at [54, 361] on div "Sincronización manual (Tradicional)" at bounding box center [133, 364] width 169 height 14
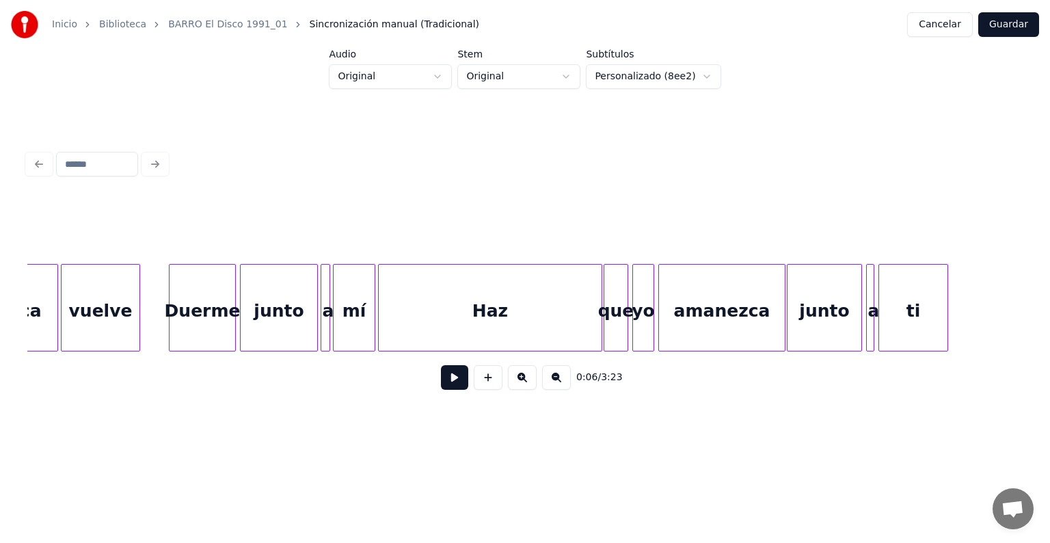
scroll to position [0, 3535]
click at [422, 283] on div "Haz" at bounding box center [489, 310] width 223 height 93
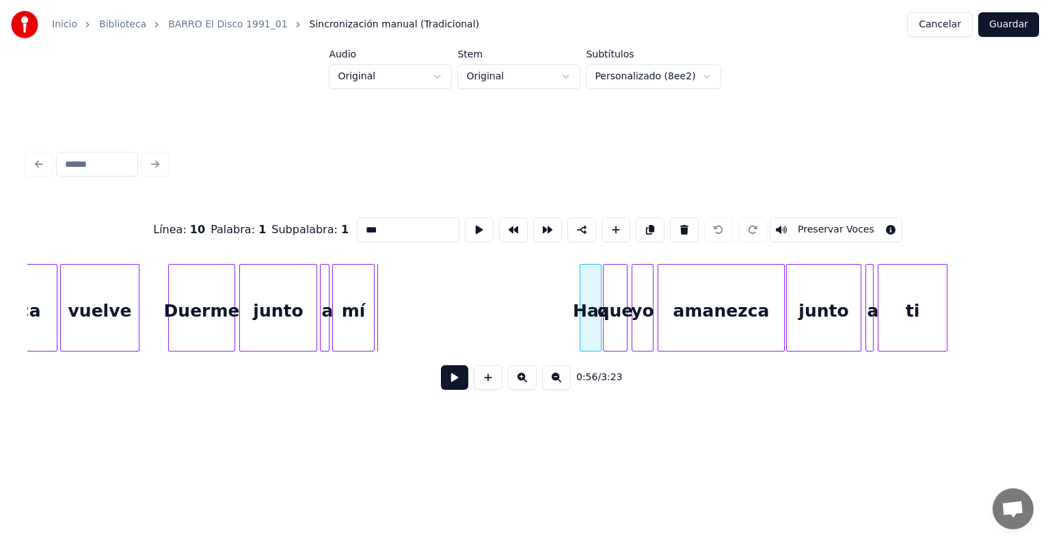
click at [581, 327] on div at bounding box center [582, 307] width 4 height 86
click at [427, 325] on div at bounding box center [426, 307] width 4 height 86
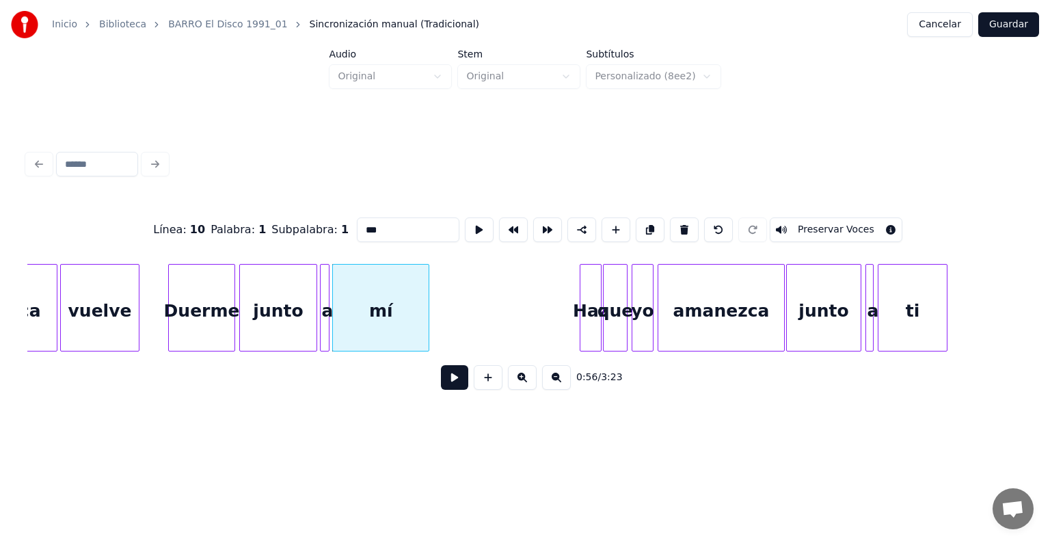
click at [1013, 26] on button "Guardar" at bounding box center [1008, 24] width 61 height 25
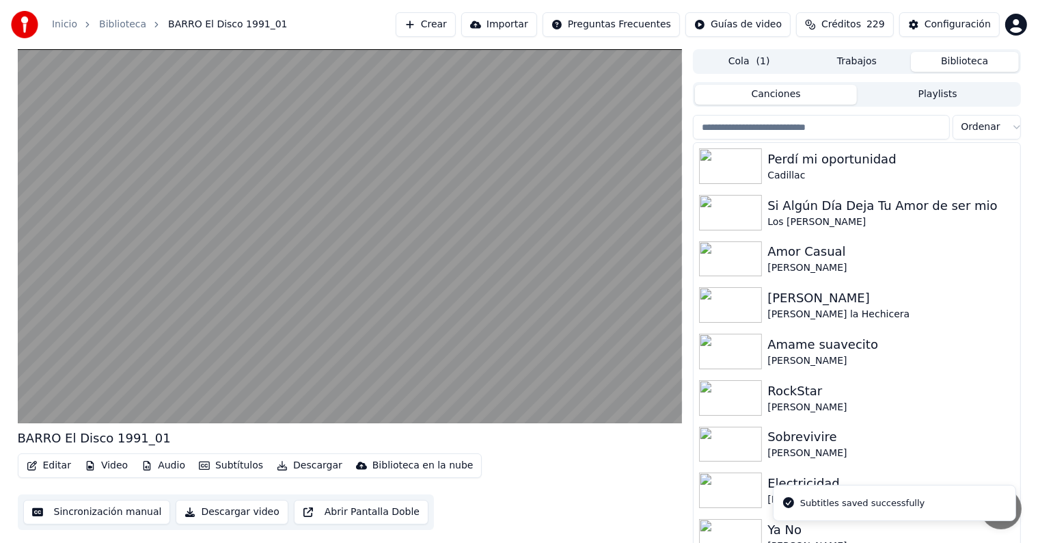
click at [139, 283] on video at bounding box center [350, 236] width 665 height 374
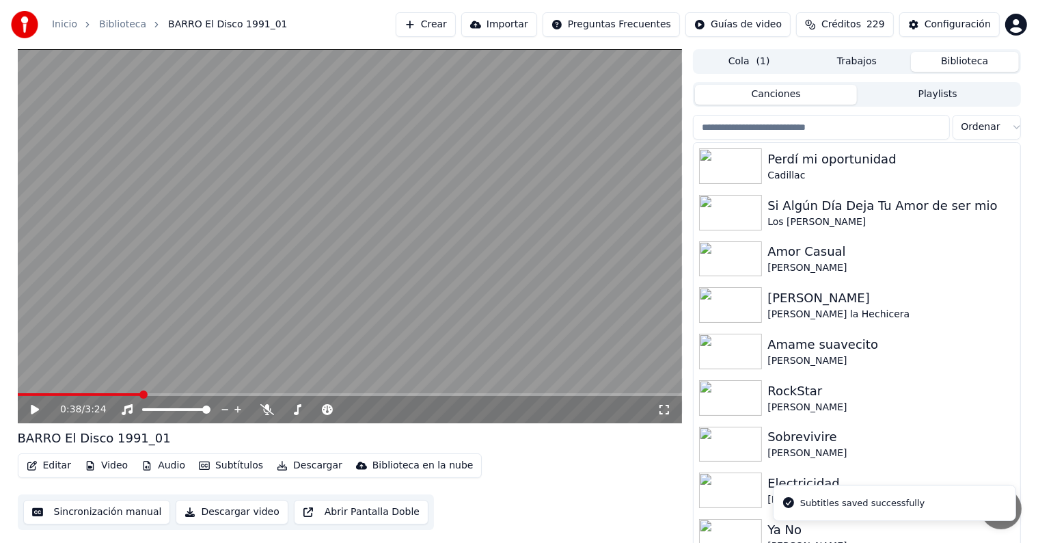
click at [31, 417] on div "0:38 / 3:24" at bounding box center [350, 409] width 665 height 27
click at [36, 409] on icon at bounding box center [35, 409] width 8 height 10
click at [275, 208] on video at bounding box center [350, 236] width 665 height 374
click at [20, 396] on div "0:49 / 3:24" at bounding box center [350, 409] width 665 height 27
click at [40, 413] on icon at bounding box center [45, 409] width 32 height 11
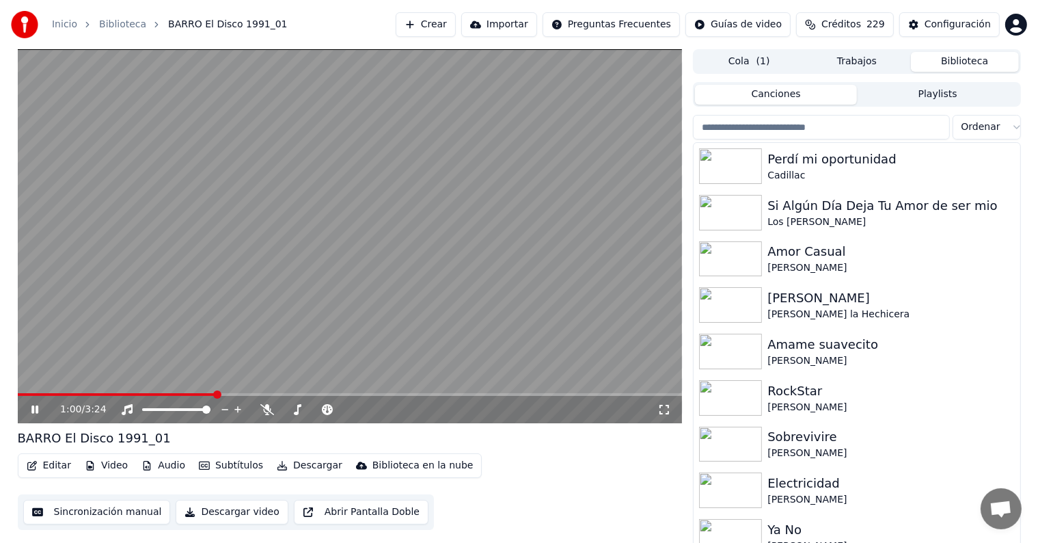
click at [47, 465] on button "Editar" at bounding box center [48, 465] width 55 height 19
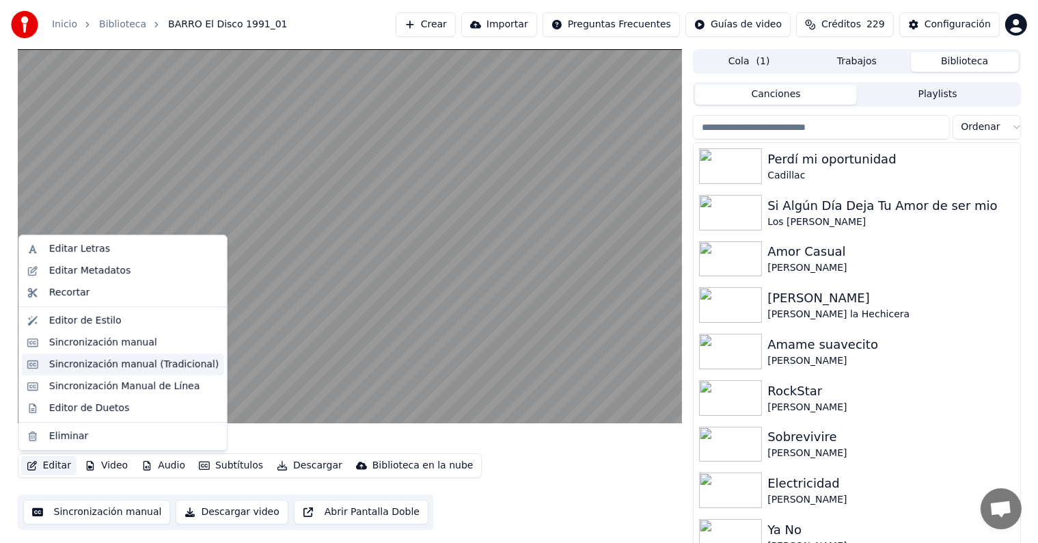
click at [68, 353] on div "Sincronización manual (Tradicional)" at bounding box center [123, 364] width 202 height 22
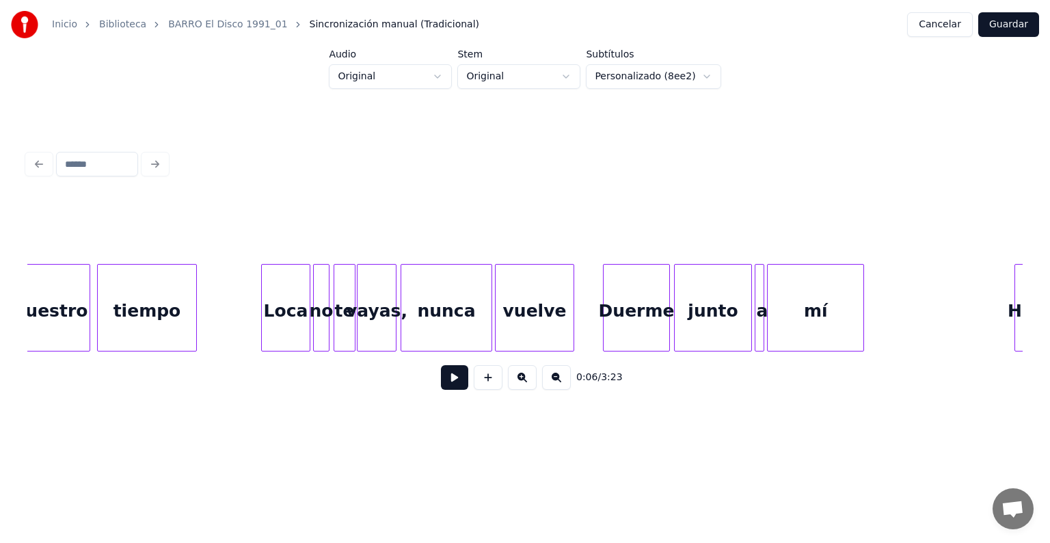
scroll to position [0, 3116]
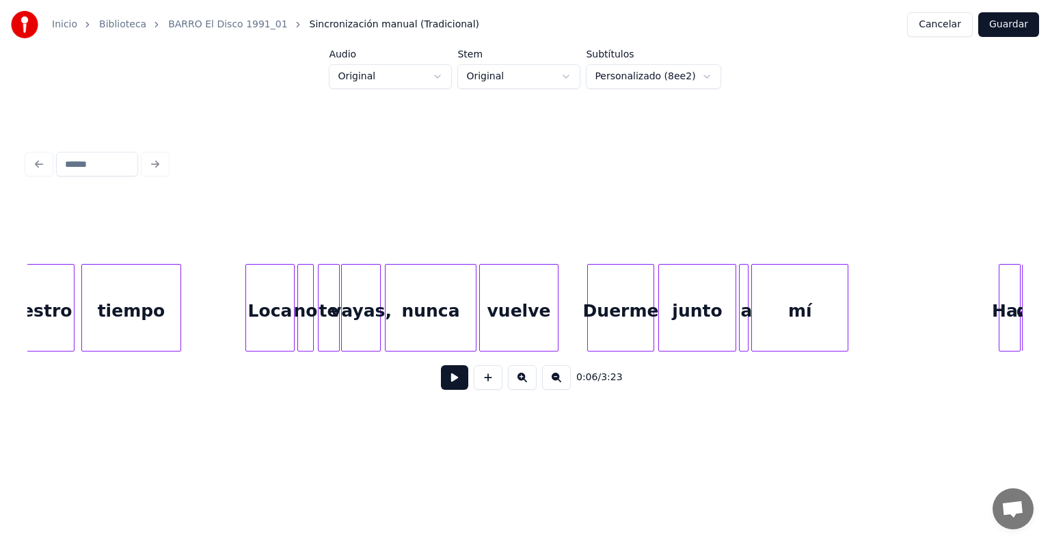
click at [511, 305] on div "vuelve" at bounding box center [519, 310] width 78 height 93
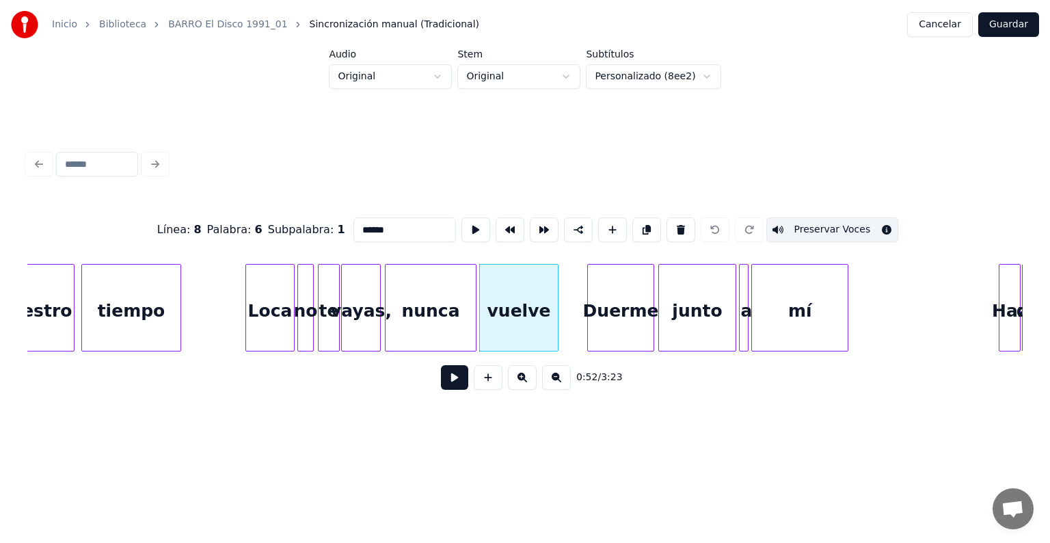
click at [441, 379] on button at bounding box center [454, 377] width 27 height 25
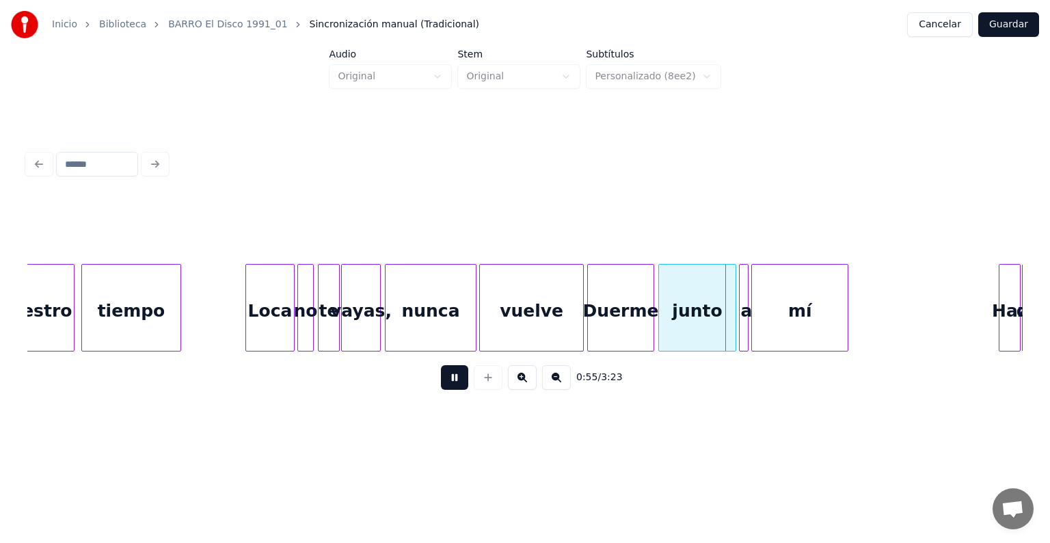
click at [445, 380] on button at bounding box center [454, 377] width 27 height 25
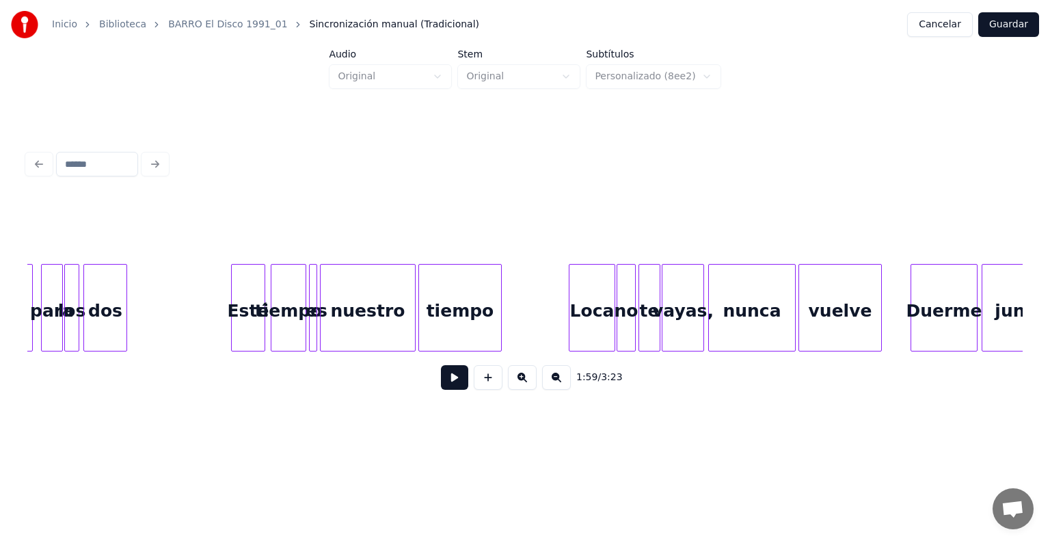
scroll to position [0, 10090]
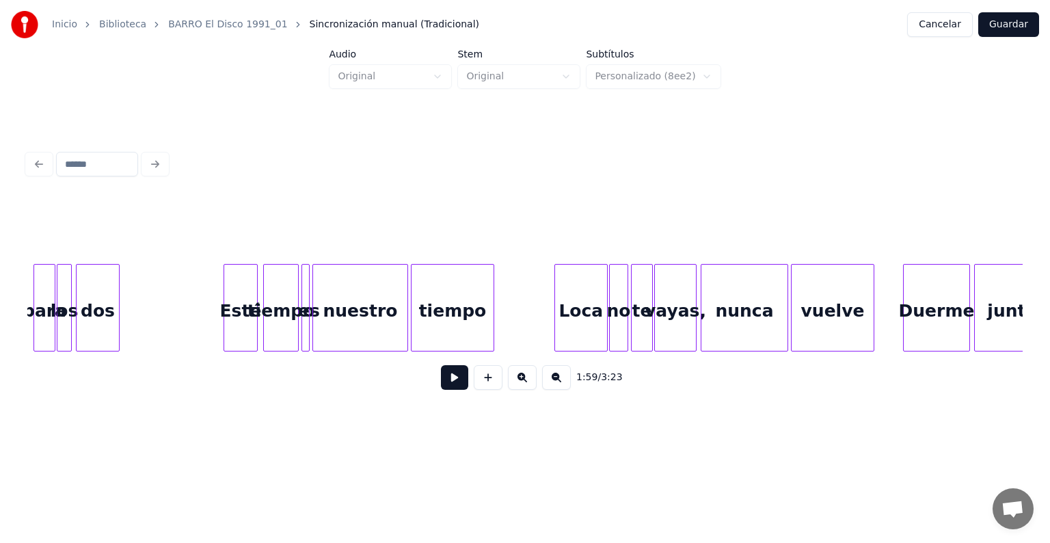
click at [563, 313] on div "Loca" at bounding box center [581, 310] width 52 height 93
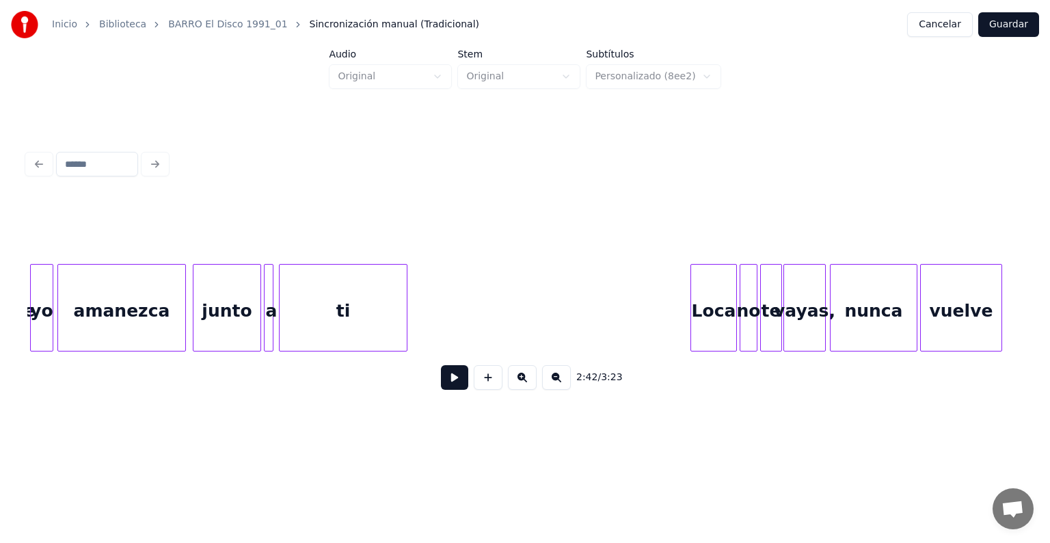
scroll to position [0, 11435]
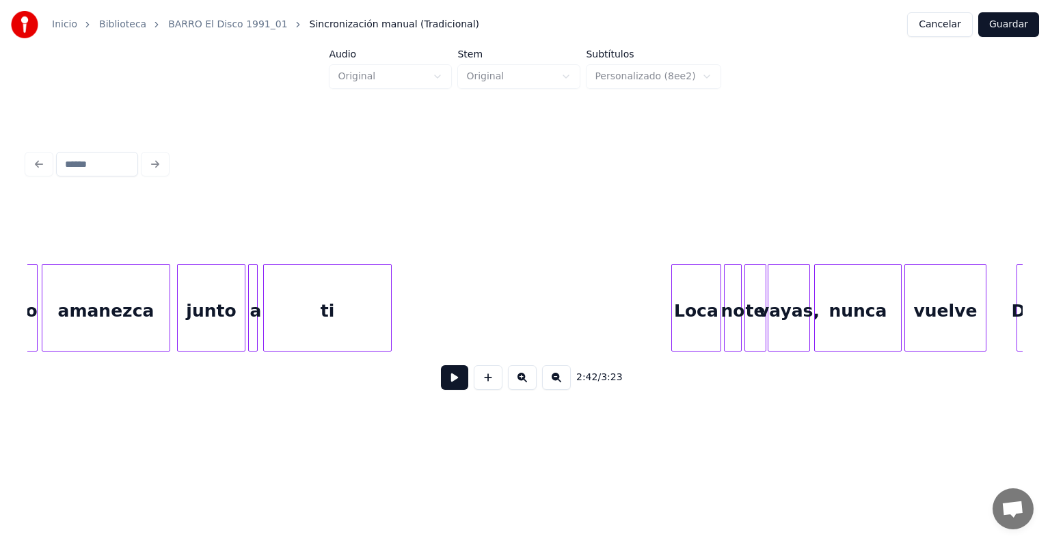
click at [676, 326] on div "Loca" at bounding box center [696, 310] width 49 height 93
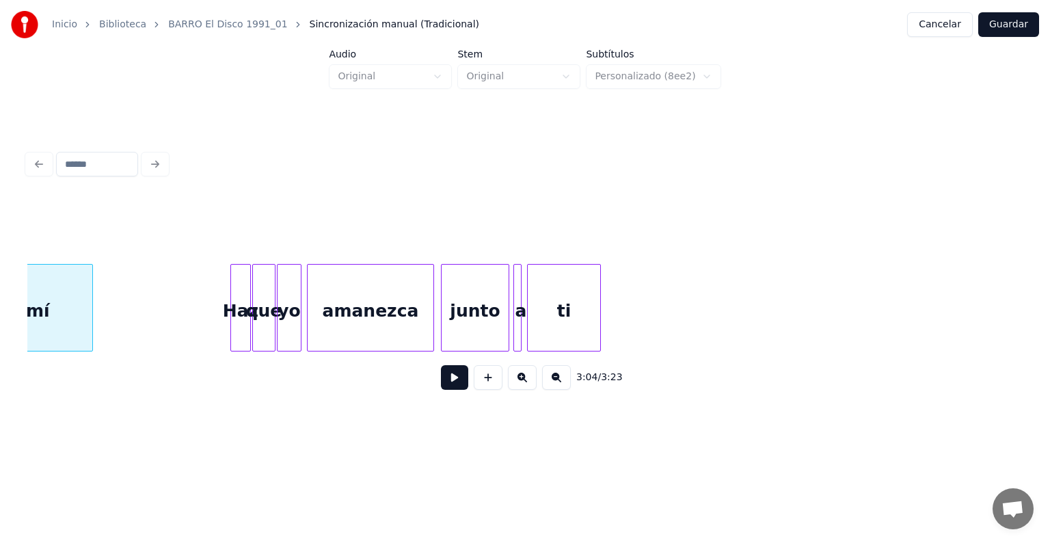
scroll to position [0, 12716]
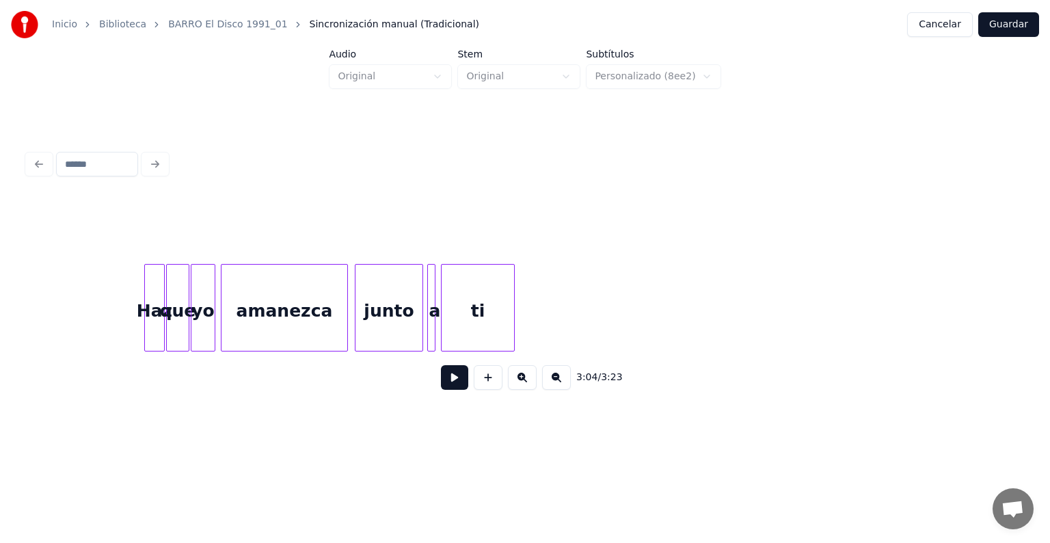
click at [1008, 28] on button "Guardar" at bounding box center [1008, 24] width 61 height 25
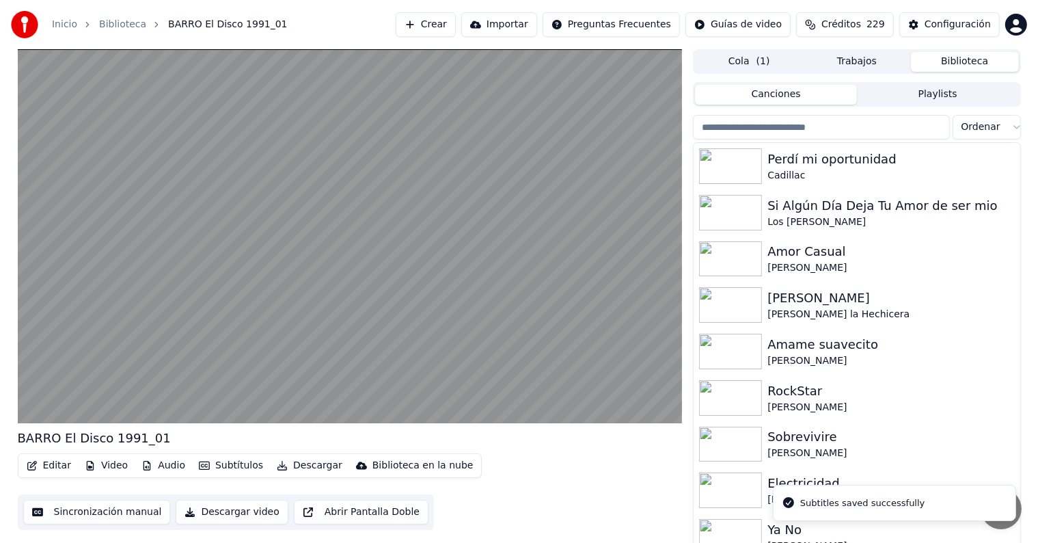
click at [63, 350] on video at bounding box center [350, 236] width 665 height 374
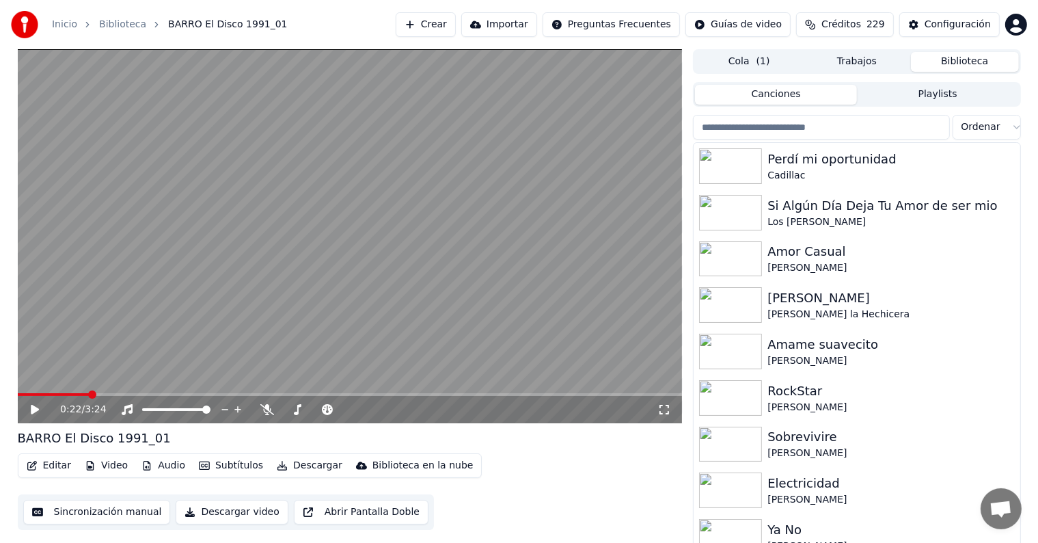
click at [37, 411] on icon at bounding box center [45, 409] width 32 height 11
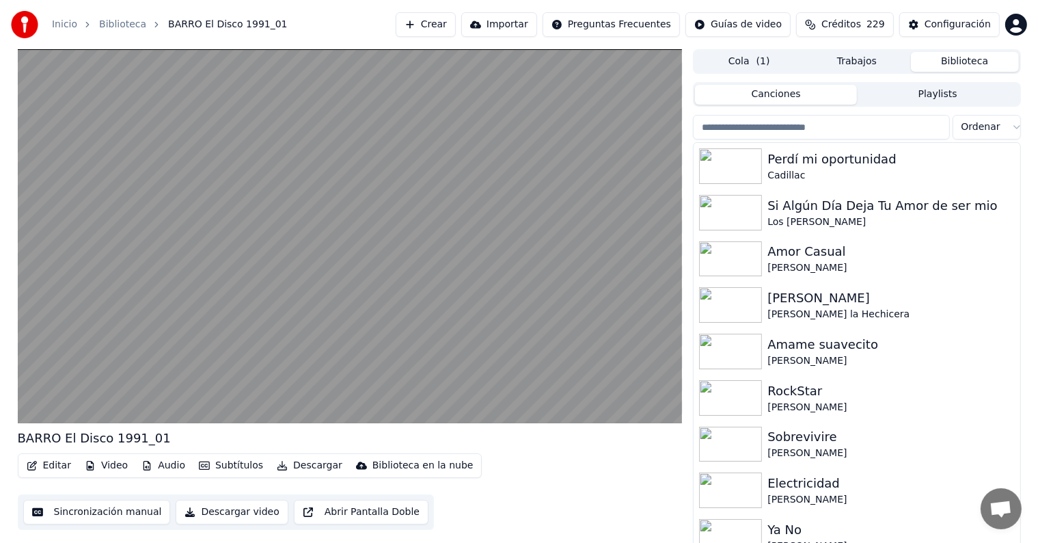
click at [46, 465] on button "Editar" at bounding box center [48, 465] width 55 height 19
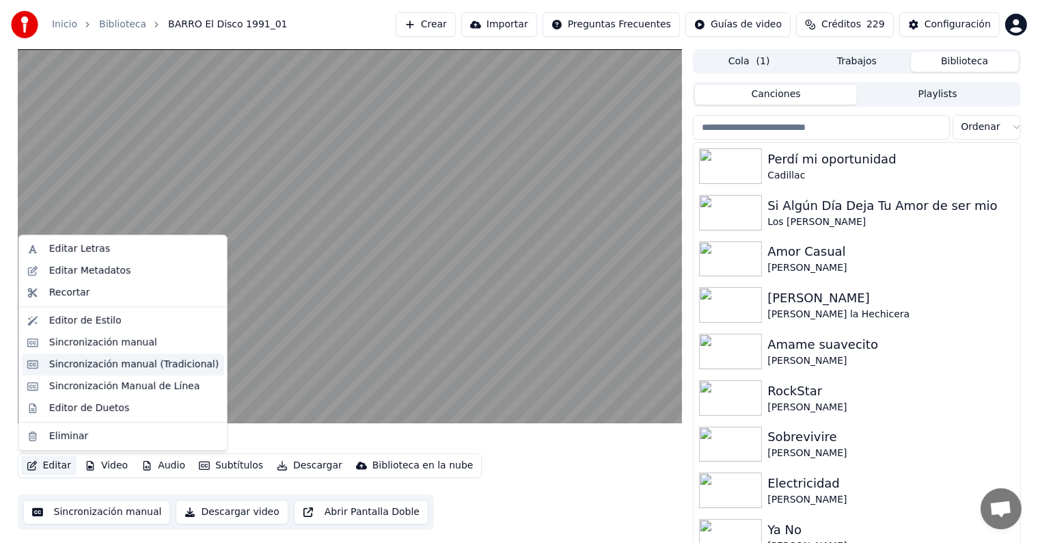
click at [69, 363] on div "Sincronización manual (Tradicional)" at bounding box center [133, 364] width 169 height 14
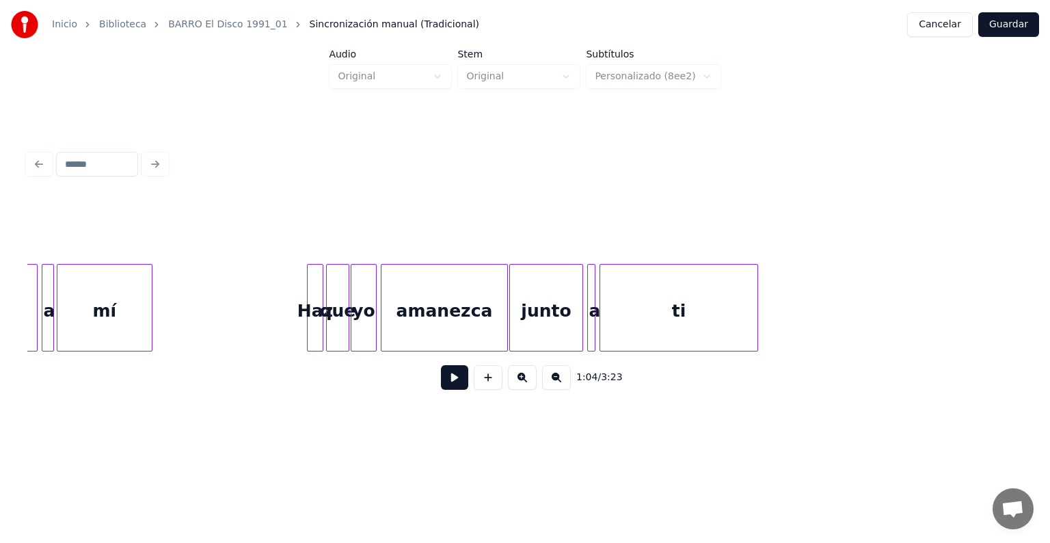
scroll to position [0, 5274]
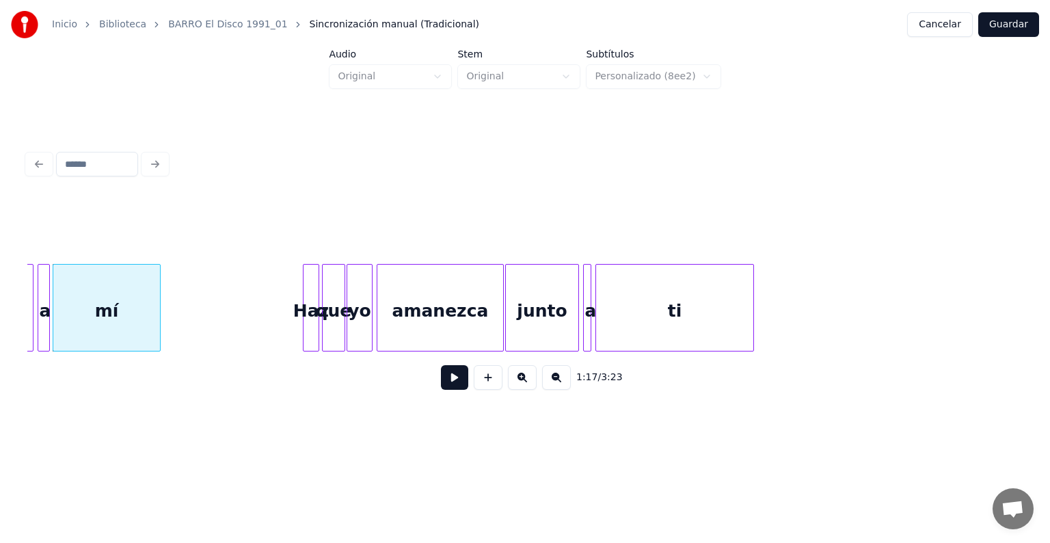
click at [1002, 19] on button "Guardar" at bounding box center [1008, 24] width 61 height 25
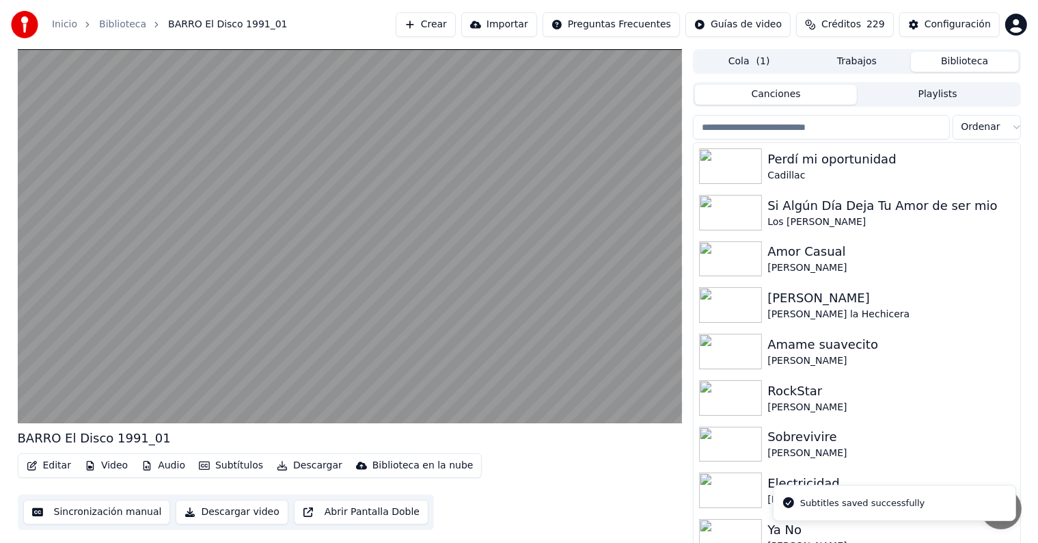
click at [39, 383] on video at bounding box center [350, 236] width 665 height 374
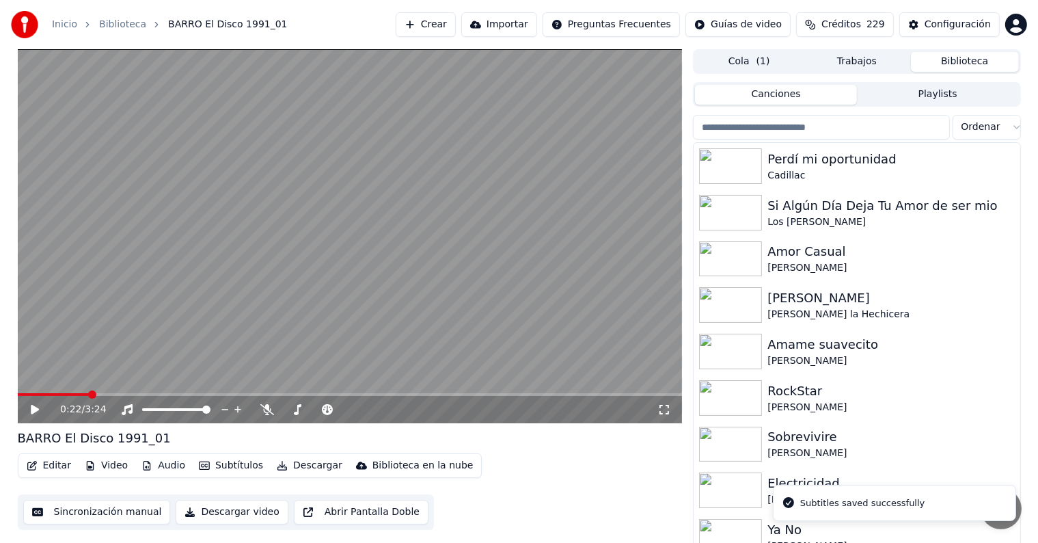
click at [24, 409] on div "0:22 / 3:24" at bounding box center [350, 409] width 654 height 14
click at [33, 415] on div "0:22 / 3:24" at bounding box center [350, 409] width 654 height 14
click at [25, 413] on div "0:22 / 3:24" at bounding box center [350, 409] width 654 height 14
click at [37, 413] on icon at bounding box center [45, 409] width 32 height 11
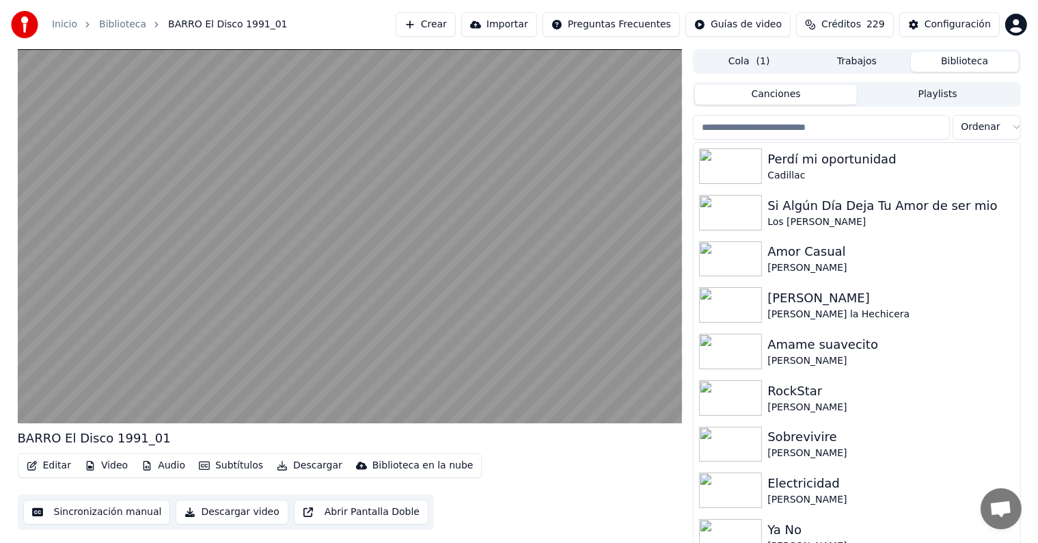
click at [206, 340] on video at bounding box center [350, 236] width 665 height 374
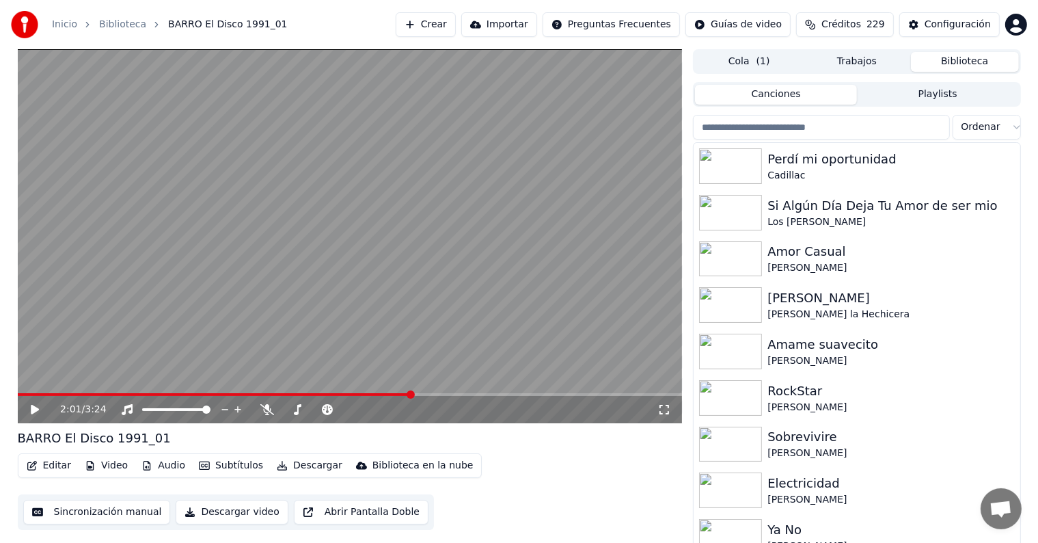
click at [236, 317] on video at bounding box center [350, 236] width 665 height 374
click at [260, 412] on div "2:29 / 3:24" at bounding box center [358, 409] width 597 height 14
click at [262, 409] on icon at bounding box center [267, 409] width 14 height 11
click at [263, 407] on icon at bounding box center [267, 409] width 14 height 11
click at [44, 465] on button "Editar" at bounding box center [48, 465] width 55 height 19
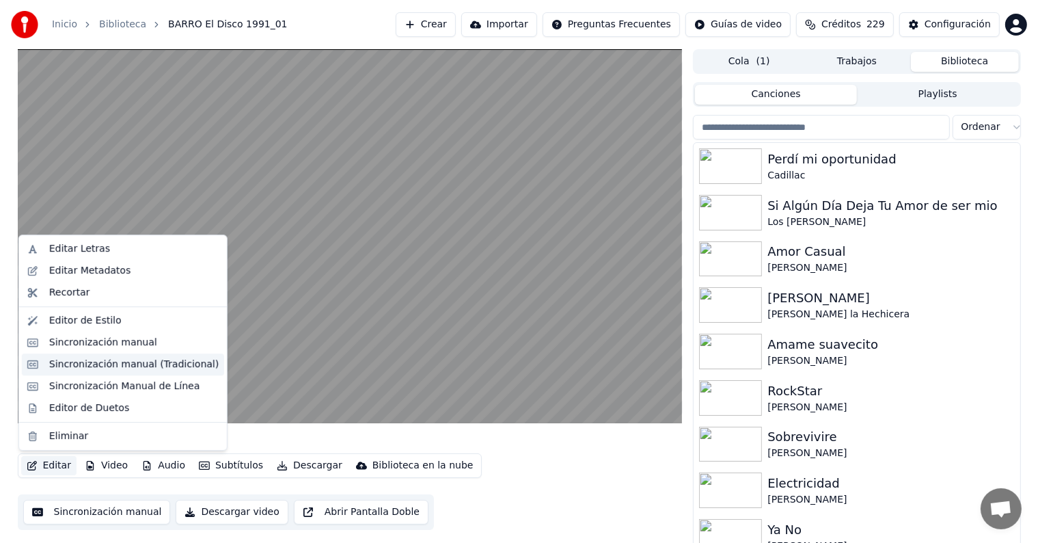
click at [52, 365] on div "Sincronización manual (Tradicional)" at bounding box center [133, 364] width 169 height 14
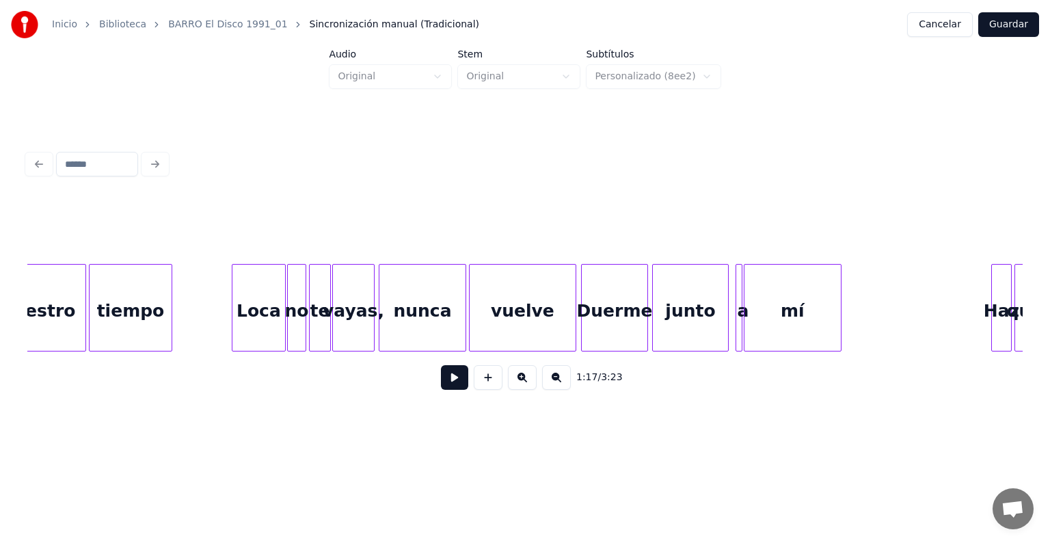
scroll to position [0, 10415]
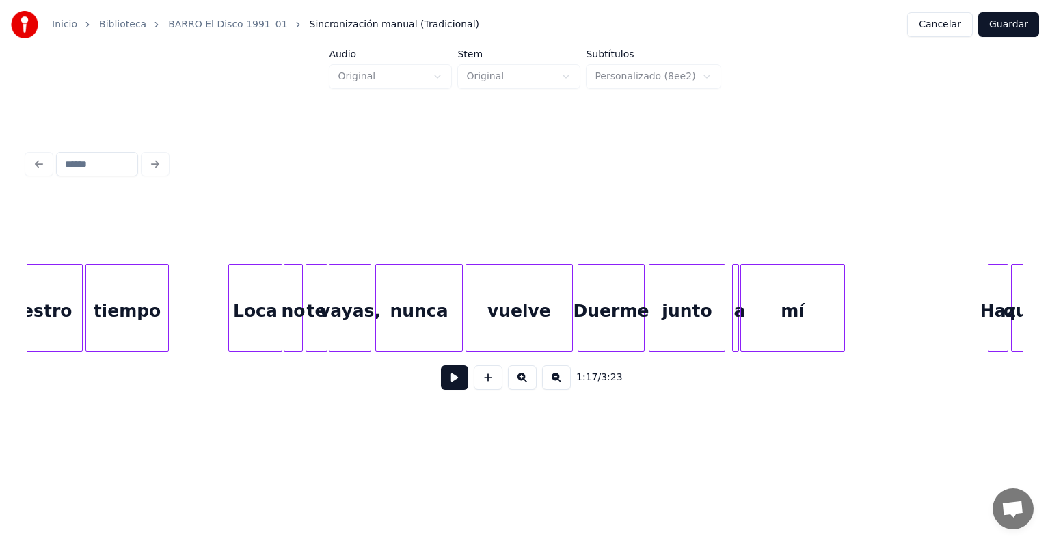
click at [834, 318] on div "mí" at bounding box center [792, 310] width 103 height 93
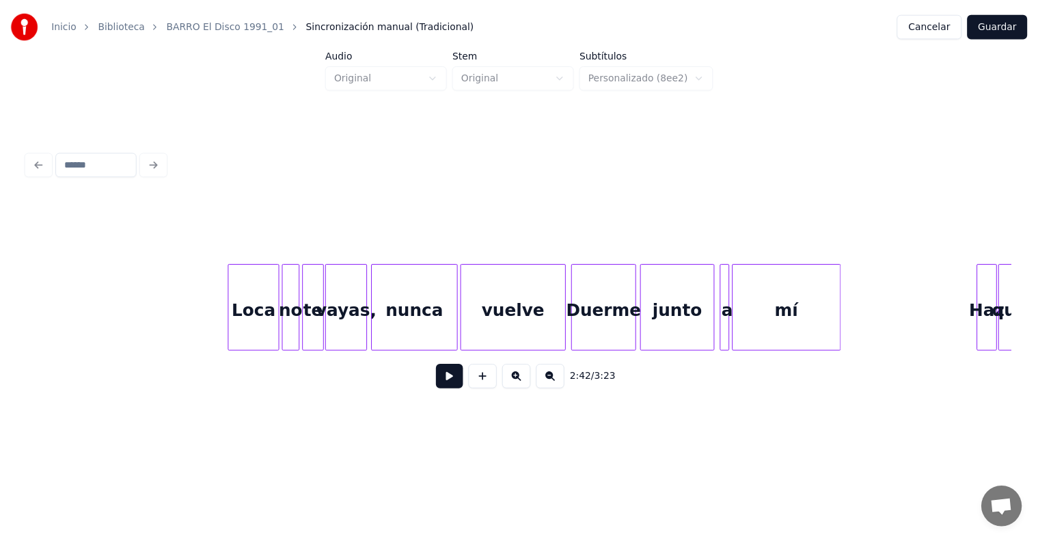
scroll to position [0, 11877]
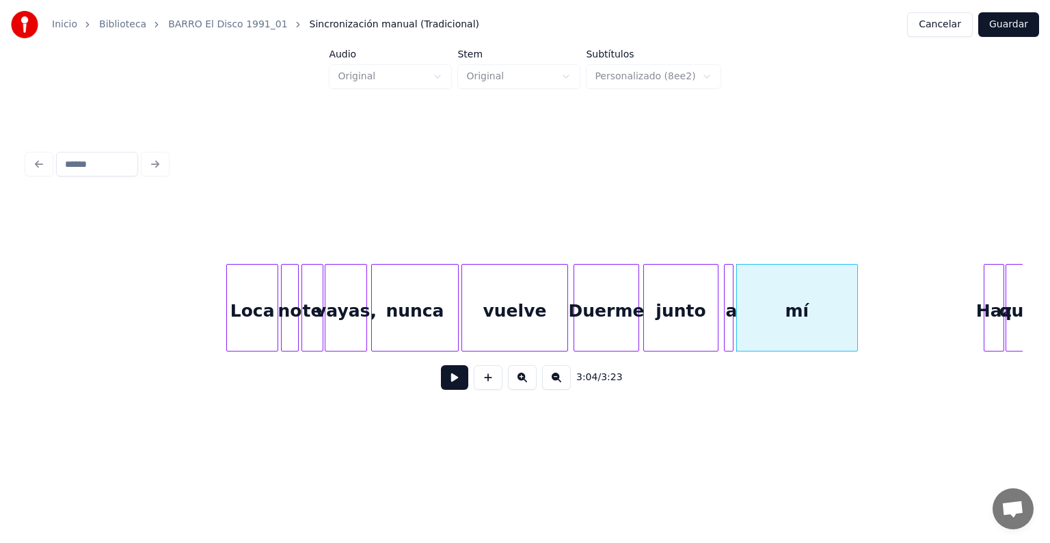
click at [1005, 29] on button "Guardar" at bounding box center [1008, 24] width 61 height 25
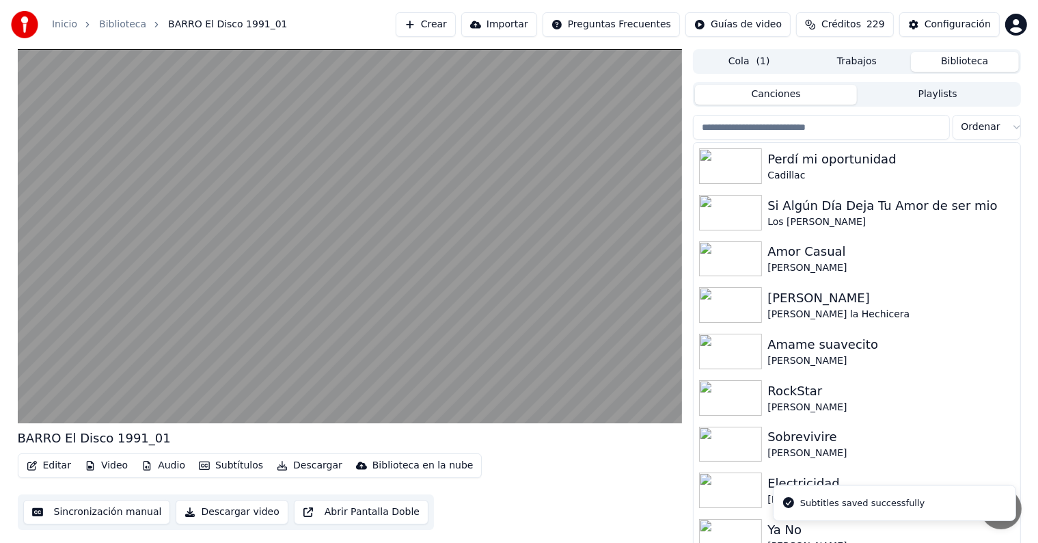
click at [143, 262] on video at bounding box center [350, 236] width 665 height 374
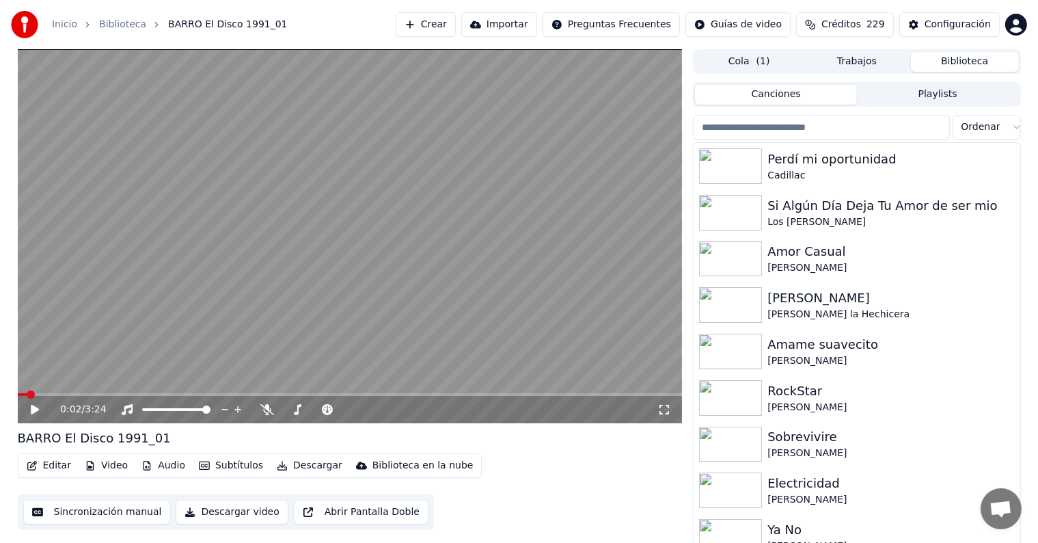
click at [45, 471] on button "Editar" at bounding box center [48, 465] width 55 height 19
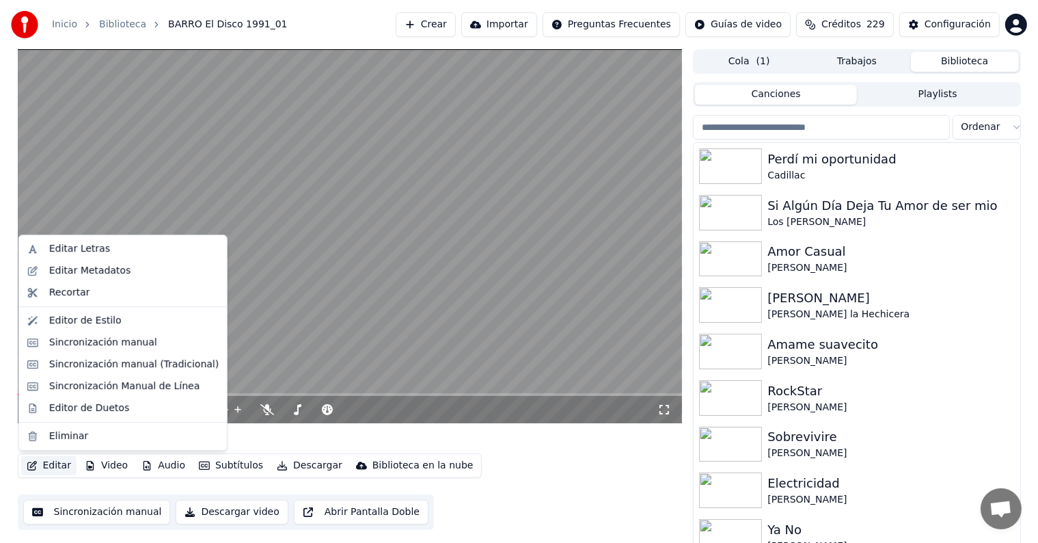
click at [318, 298] on video at bounding box center [350, 236] width 665 height 374
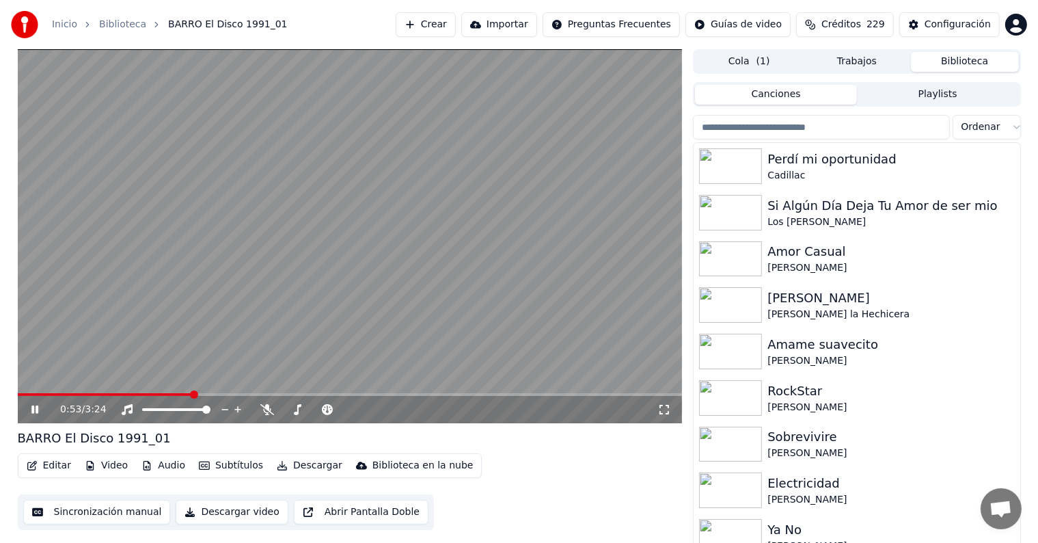
click at [172, 317] on video at bounding box center [350, 236] width 665 height 374
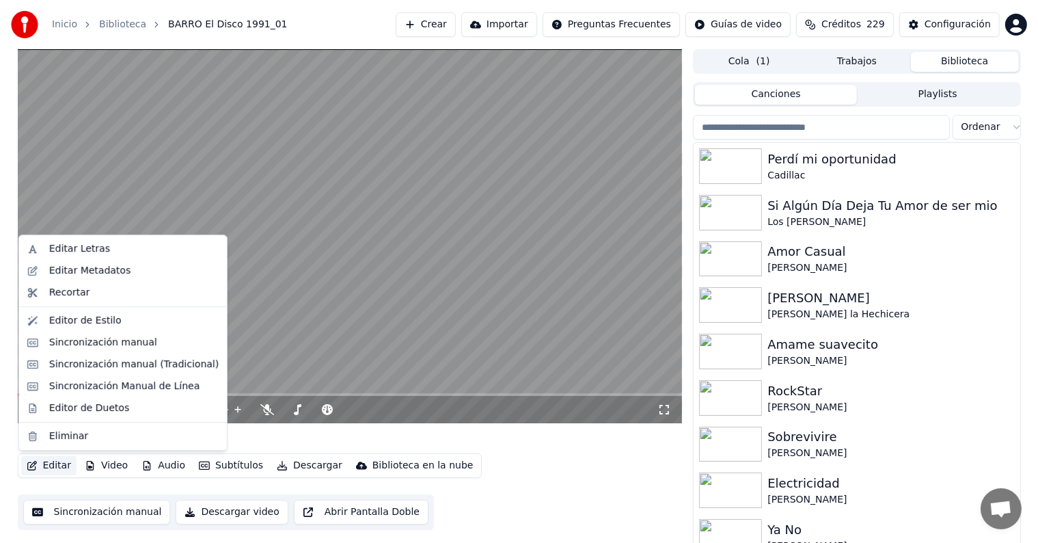
click at [55, 471] on button "Editar" at bounding box center [48, 465] width 55 height 19
click at [51, 276] on div "Editar Metadatos" at bounding box center [89, 271] width 81 height 14
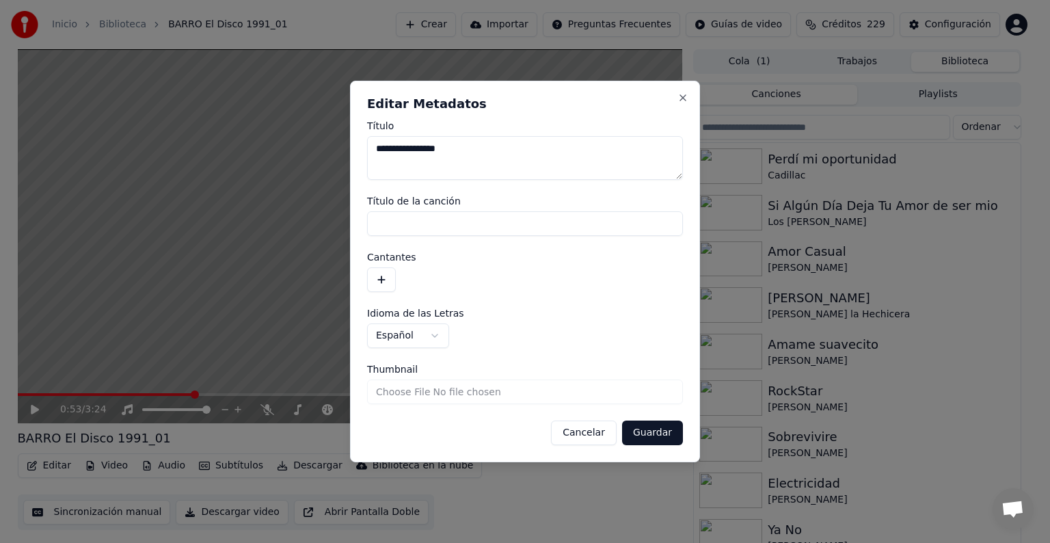
type textarea "**********"
type input "**********"
click at [394, 273] on button "button" at bounding box center [381, 279] width 29 height 25
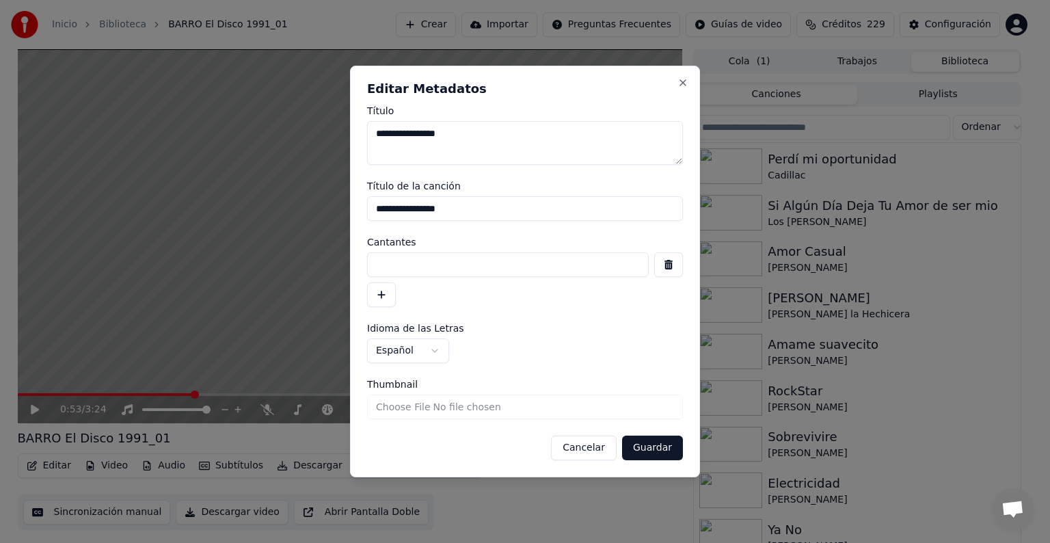
click at [394, 260] on input at bounding box center [508, 264] width 282 height 25
type input "*****"
click at [662, 443] on button "Guardar" at bounding box center [652, 447] width 61 height 25
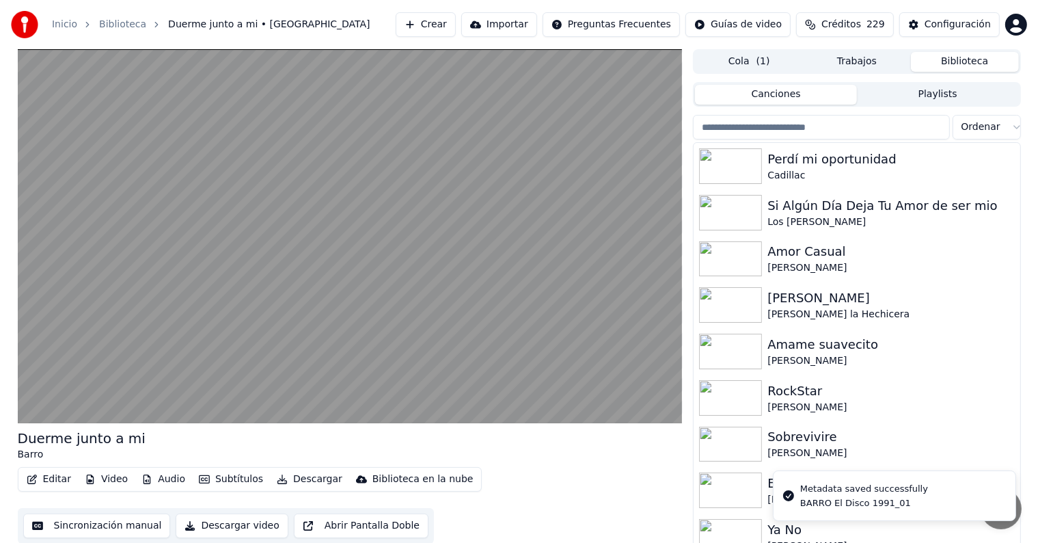
click at [284, 484] on button "Descargar" at bounding box center [309, 478] width 77 height 19
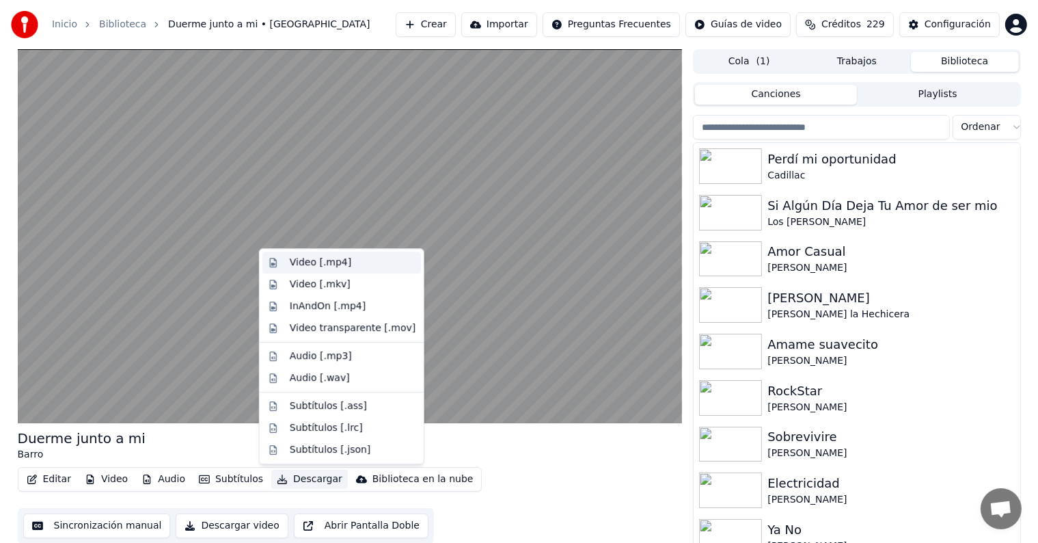
click at [296, 257] on div "Video [.mp4]" at bounding box center [320, 263] width 61 height 14
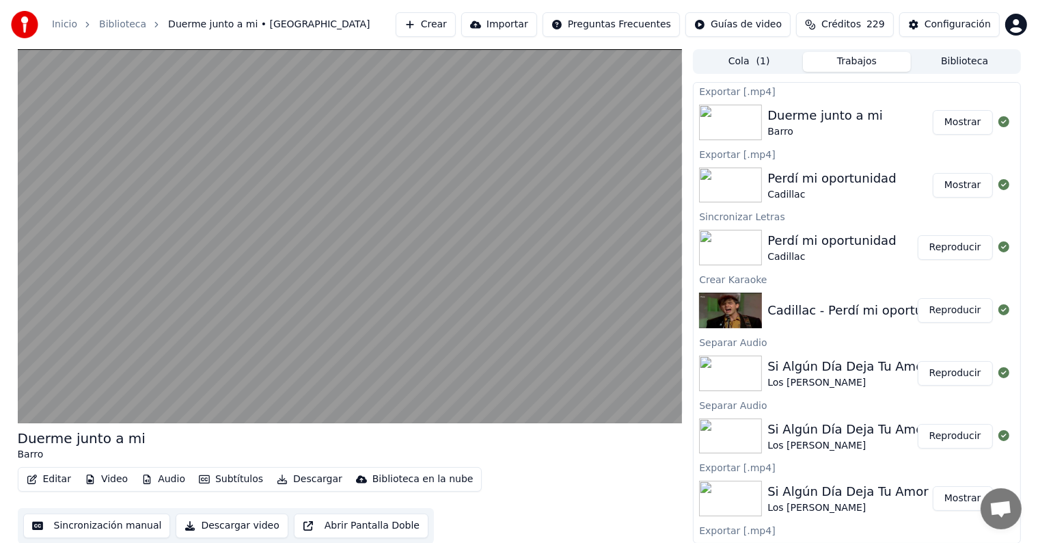
click at [338, 199] on video at bounding box center [350, 236] width 665 height 374
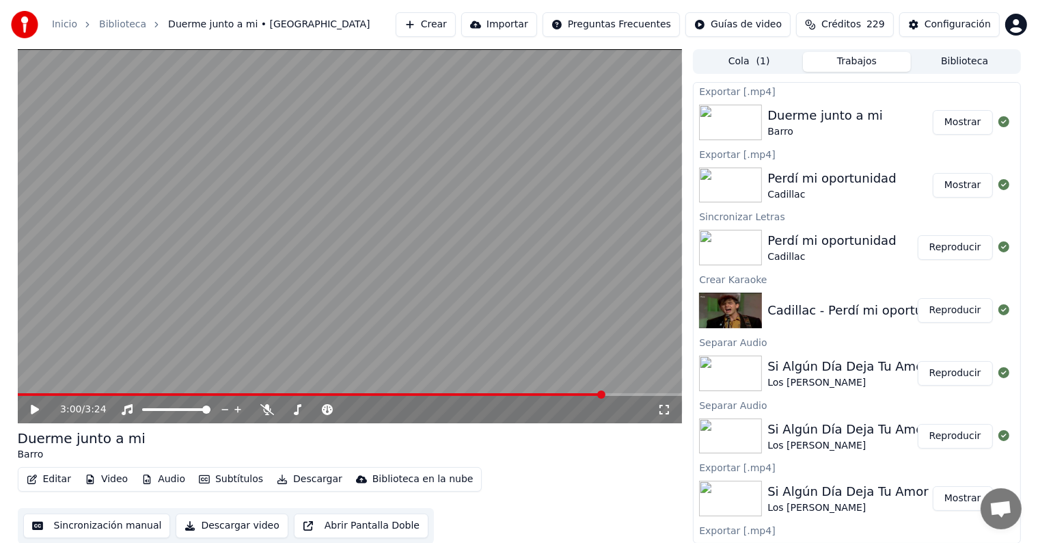
click at [935, 252] on button "Reproducir" at bounding box center [955, 247] width 75 height 25
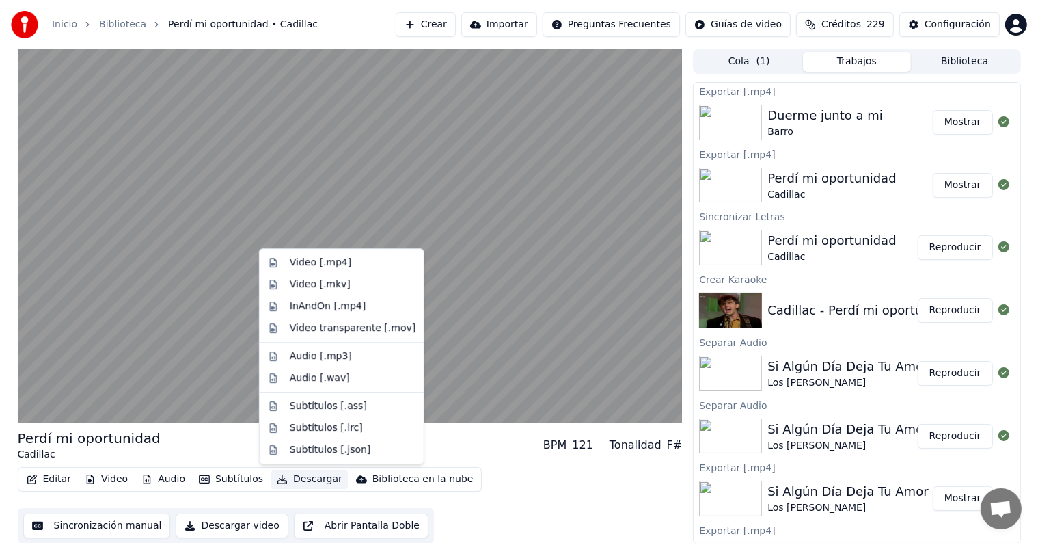
click at [285, 479] on button "Descargar" at bounding box center [309, 478] width 77 height 19
click at [291, 265] on div "Video [.mp4]" at bounding box center [320, 263] width 61 height 14
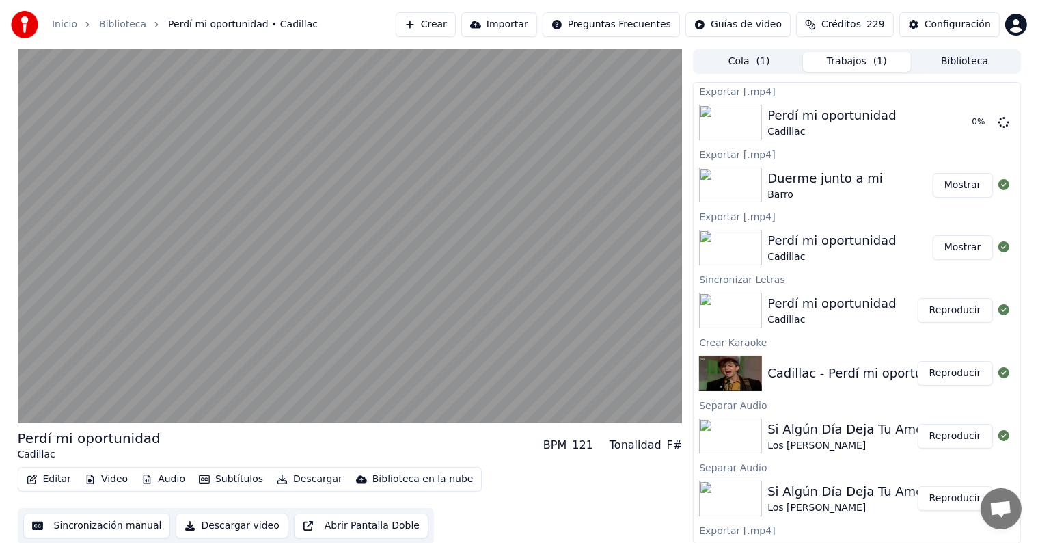
click at [57, 338] on video at bounding box center [350, 236] width 665 height 374
